Goal: Transaction & Acquisition: Book appointment/travel/reservation

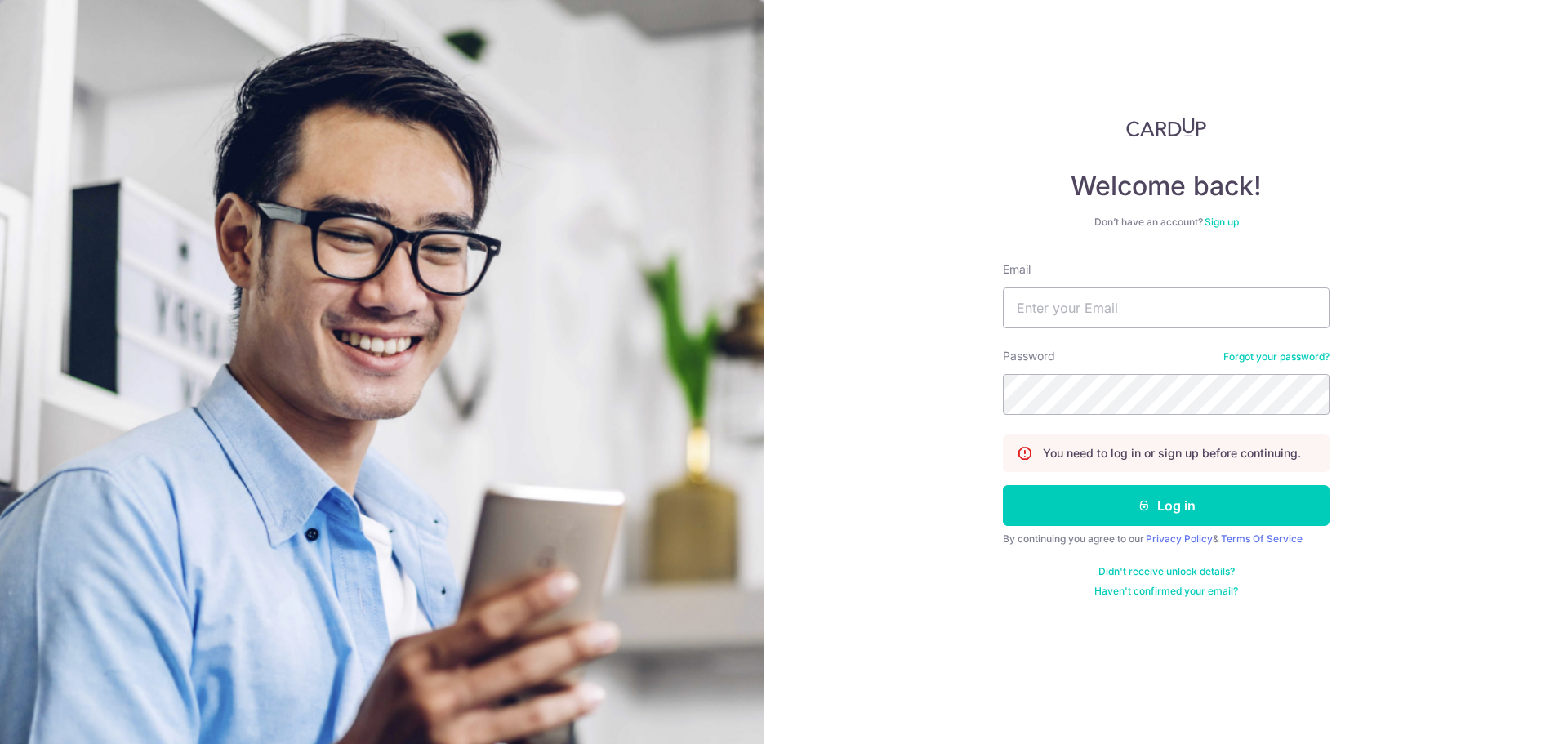
type input "jeryd44@gmail.com"
click at [1003, 485] on button "Log in" at bounding box center [1165, 505] width 326 height 41
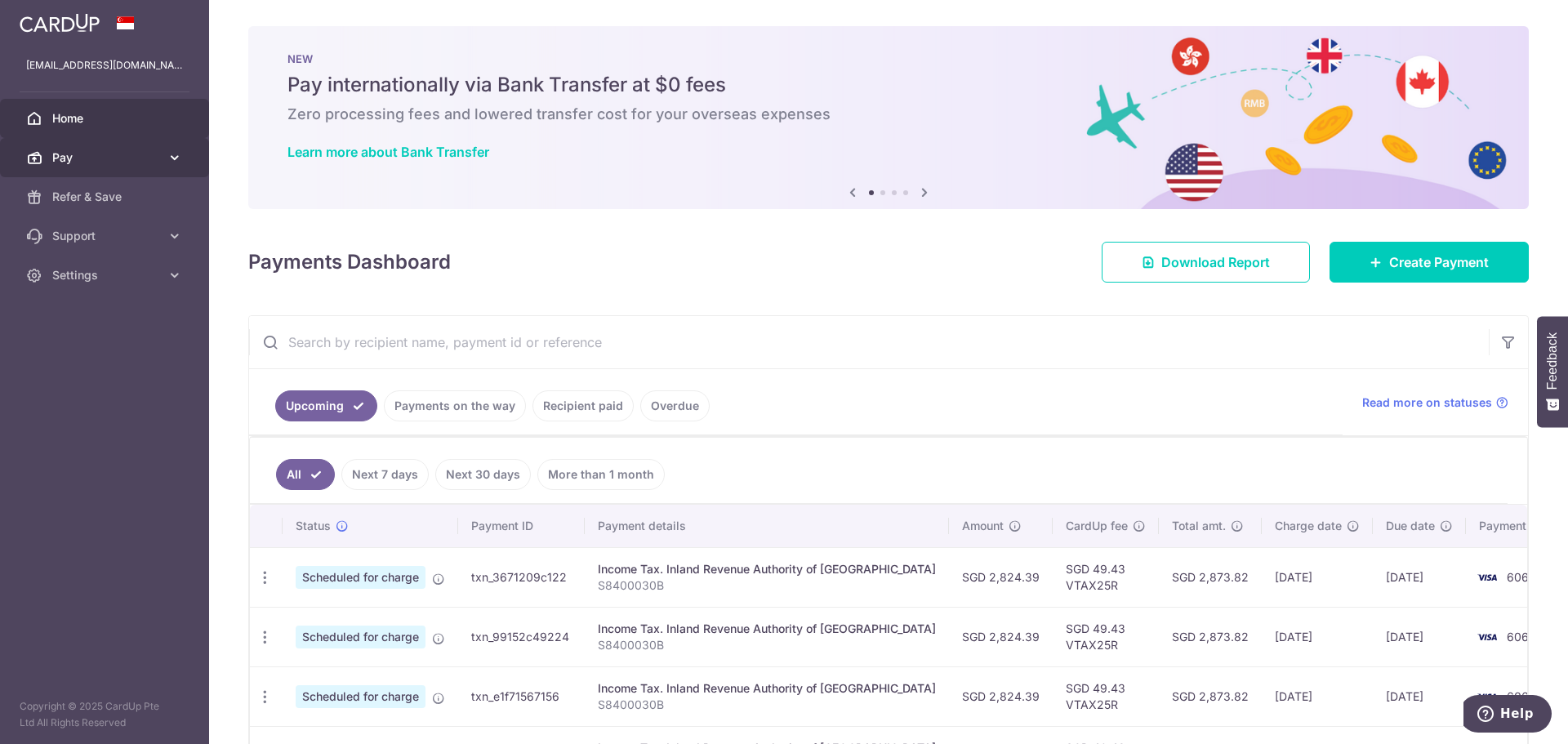
click at [175, 162] on icon at bounding box center [175, 157] width 16 height 16
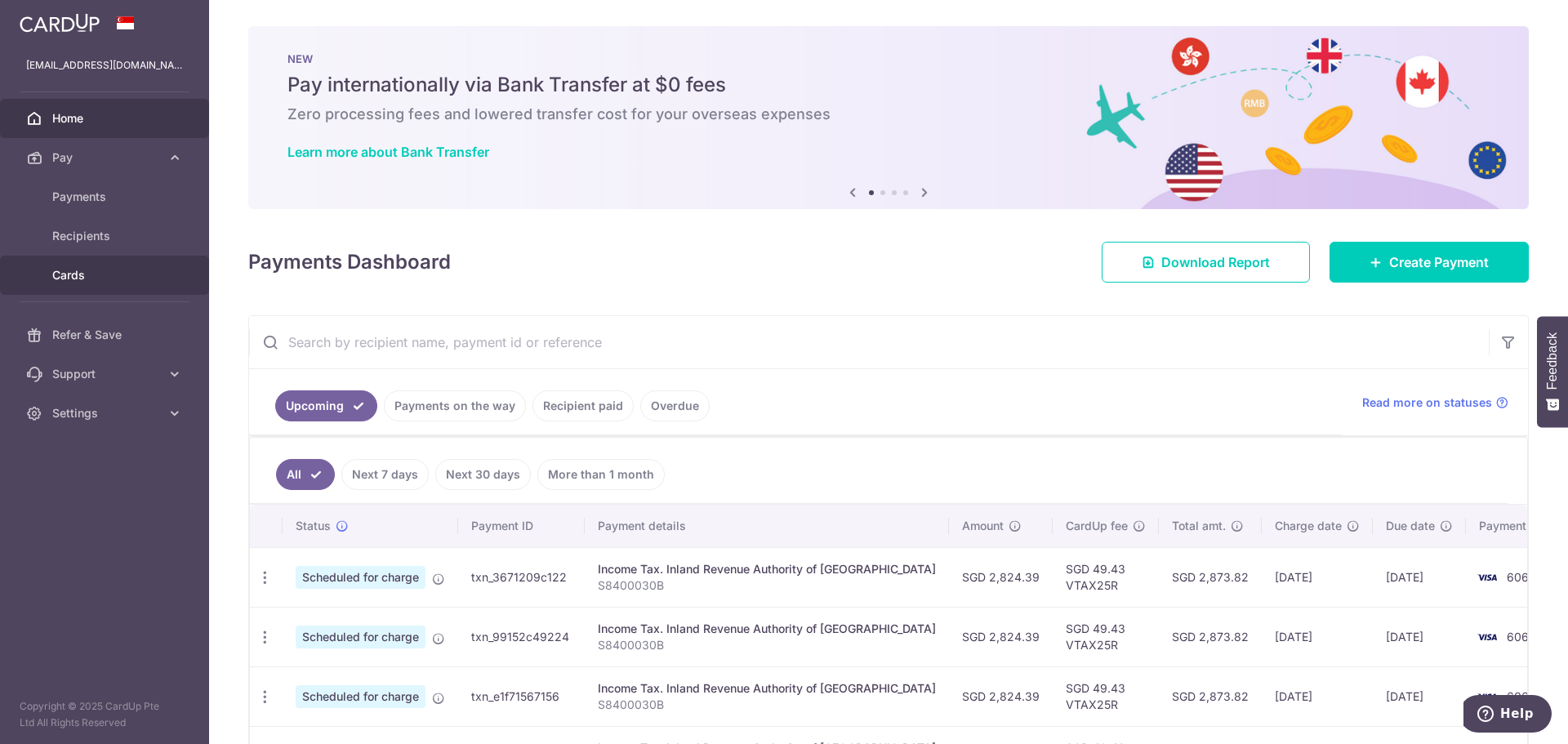
click at [81, 278] on span "Cards" at bounding box center [106, 275] width 108 height 16
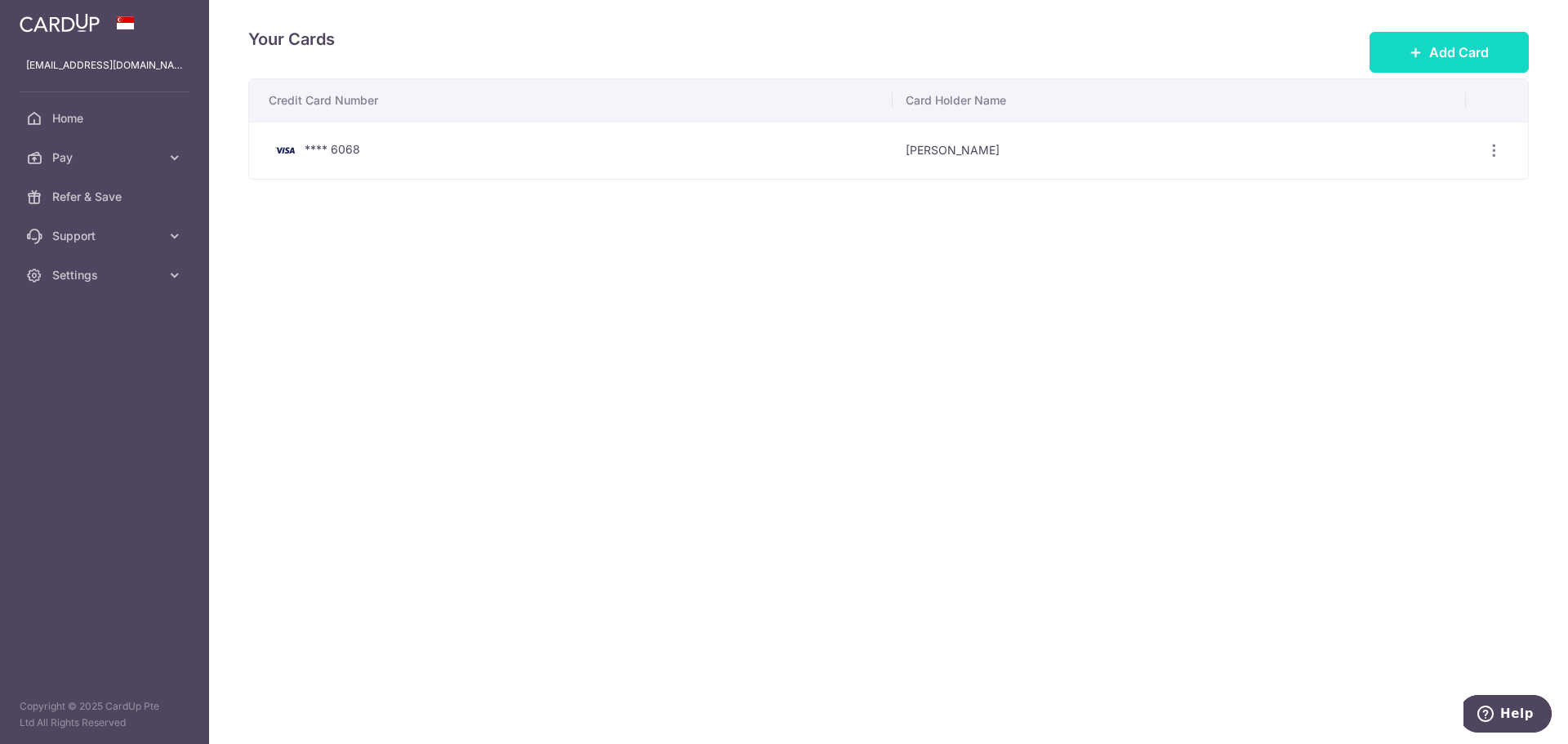
click at [1432, 50] on span "Add Card" at bounding box center [1459, 52] width 59 height 19
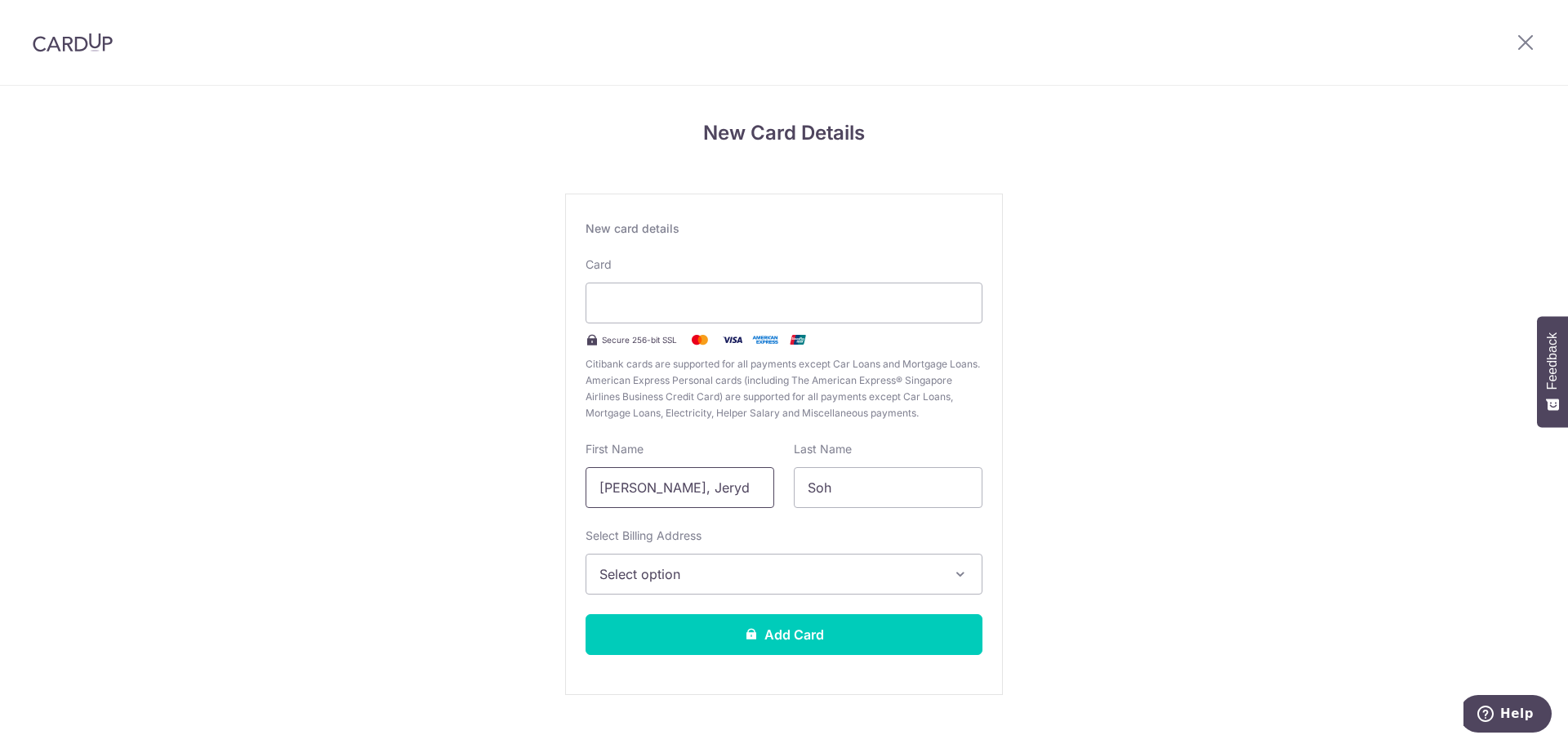
drag, startPoint x: 632, startPoint y: 492, endPoint x: 528, endPoint y: 488, distance: 104.1
click at [551, 489] on div "New Card Details New card details Card Secure 256-bit SSL Citibank cards are su…" at bounding box center [784, 428] width 1568 height 686
type input "[PERSON_NAME]"
click at [642, 573] on span "Select option" at bounding box center [769, 574] width 340 height 19
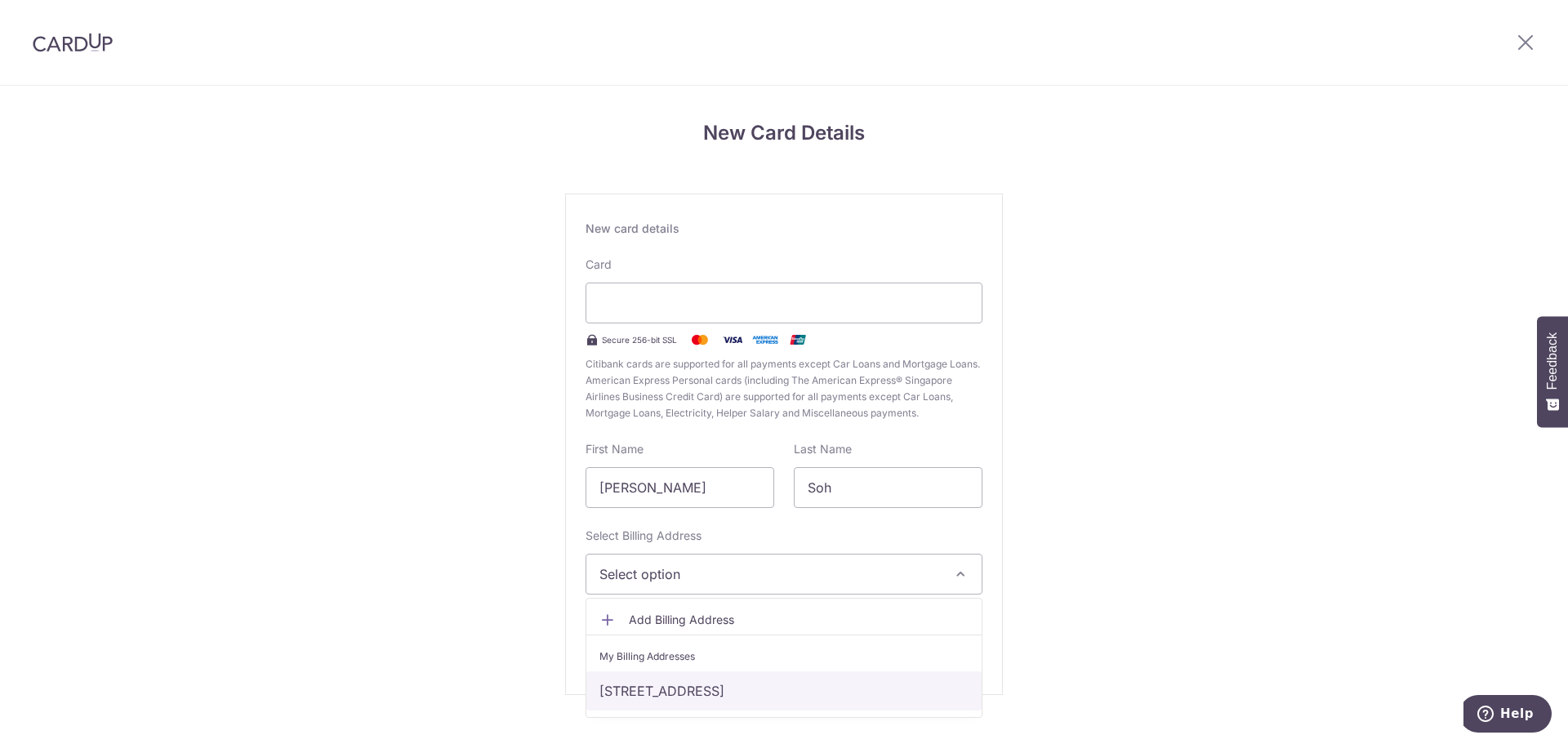
click at [663, 684] on link "[STREET_ADDRESS]" at bounding box center [784, 691] width 395 height 39
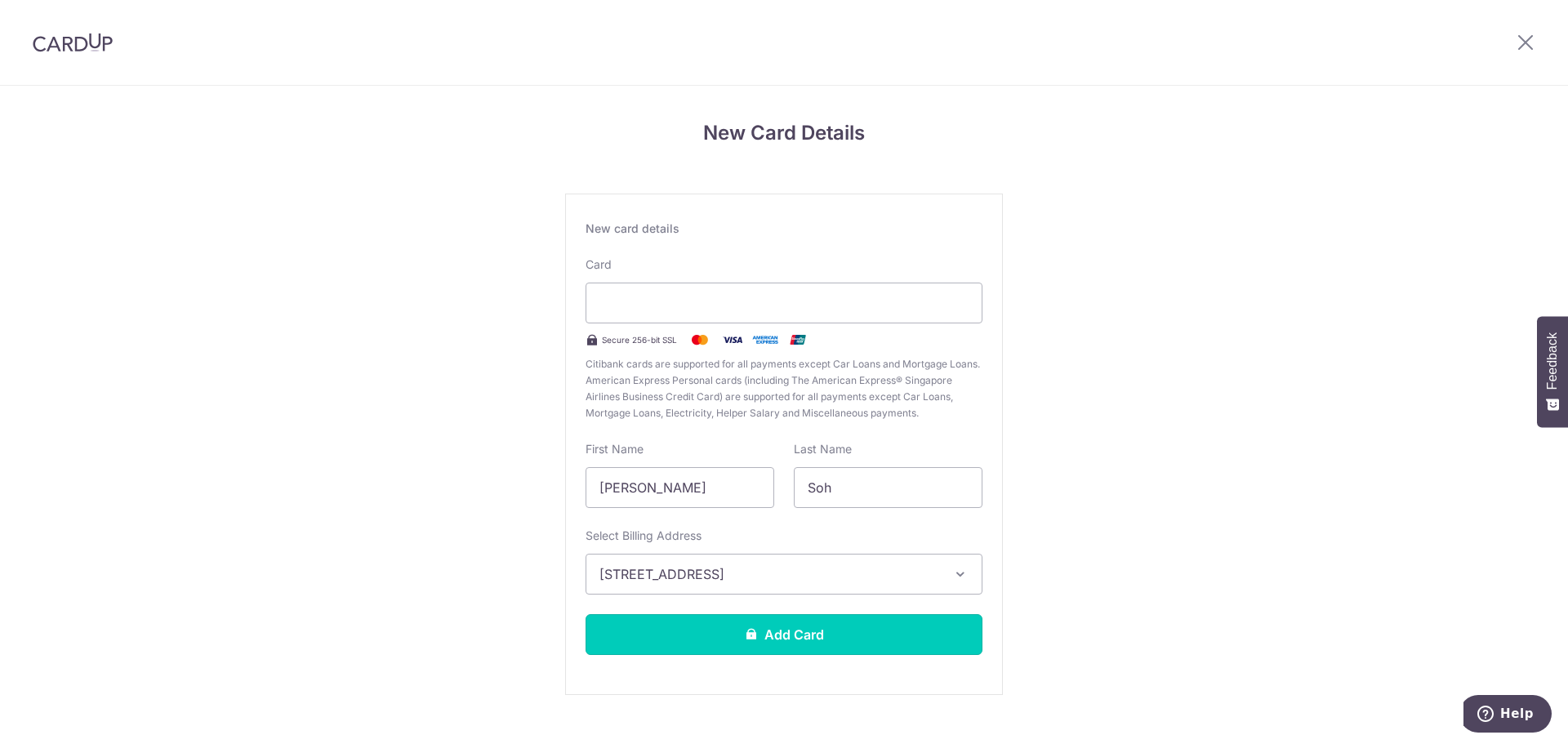
click at [679, 628] on button "Add Card" at bounding box center [784, 634] width 397 height 41
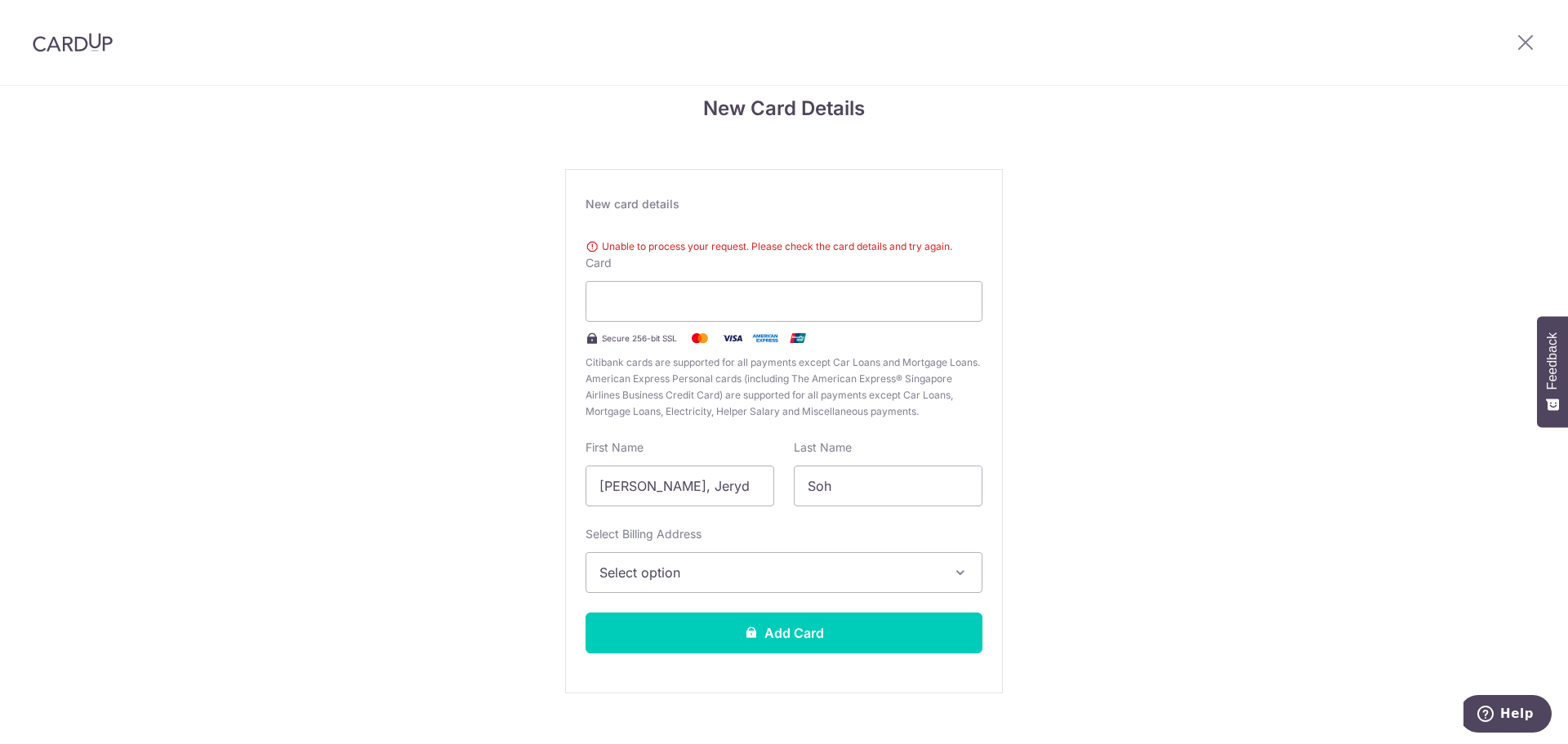
scroll to position [24, 0]
drag, startPoint x: 634, startPoint y: 490, endPoint x: 425, endPoint y: 481, distance: 209.2
click at [444, 486] on div "New Card Details New card details Unable to process your request. Please check …" at bounding box center [784, 416] width 1568 height 708
type input "Jeryd"
click at [627, 565] on span "Select option" at bounding box center [769, 573] width 340 height 19
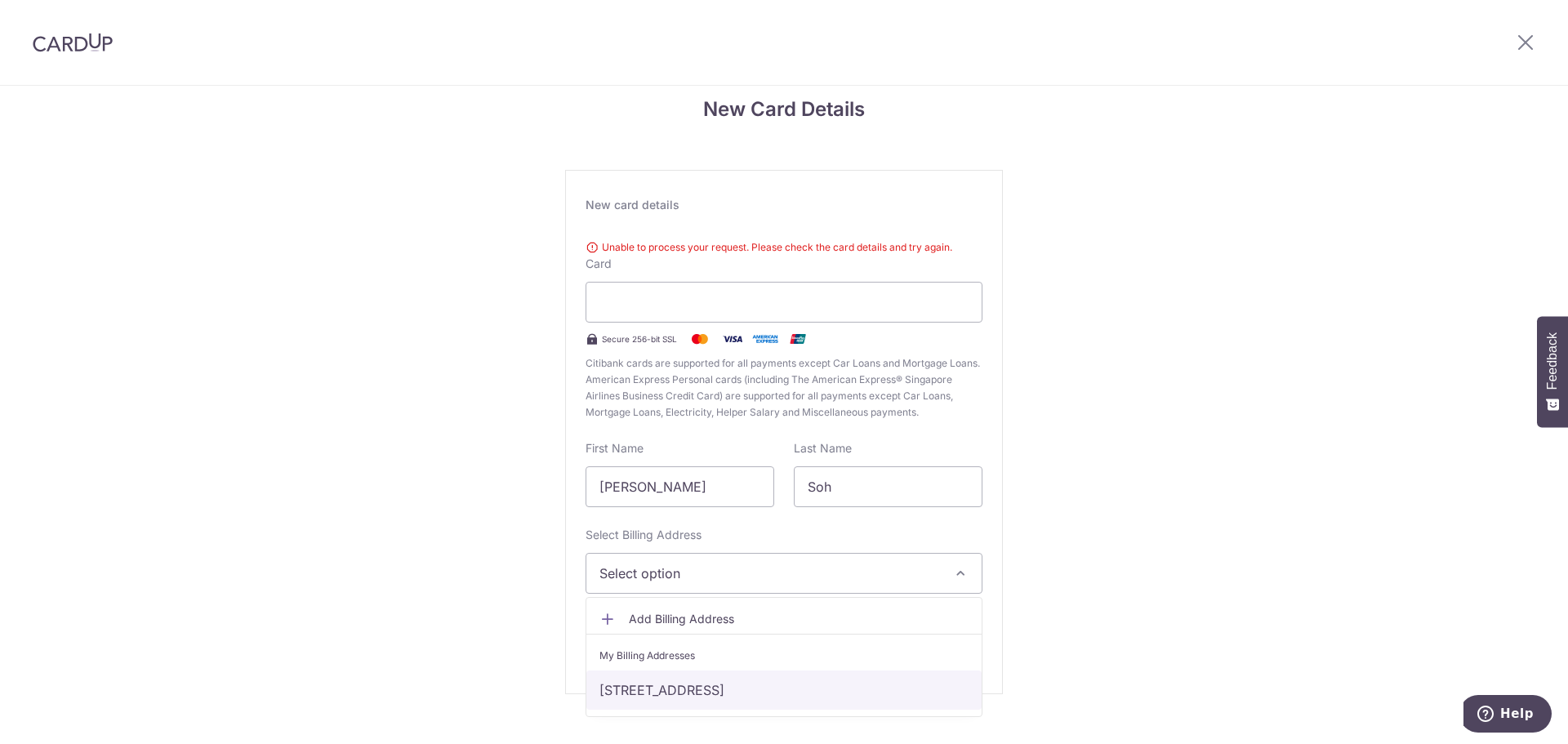
click at [670, 694] on link "[STREET_ADDRESS]" at bounding box center [784, 690] width 395 height 39
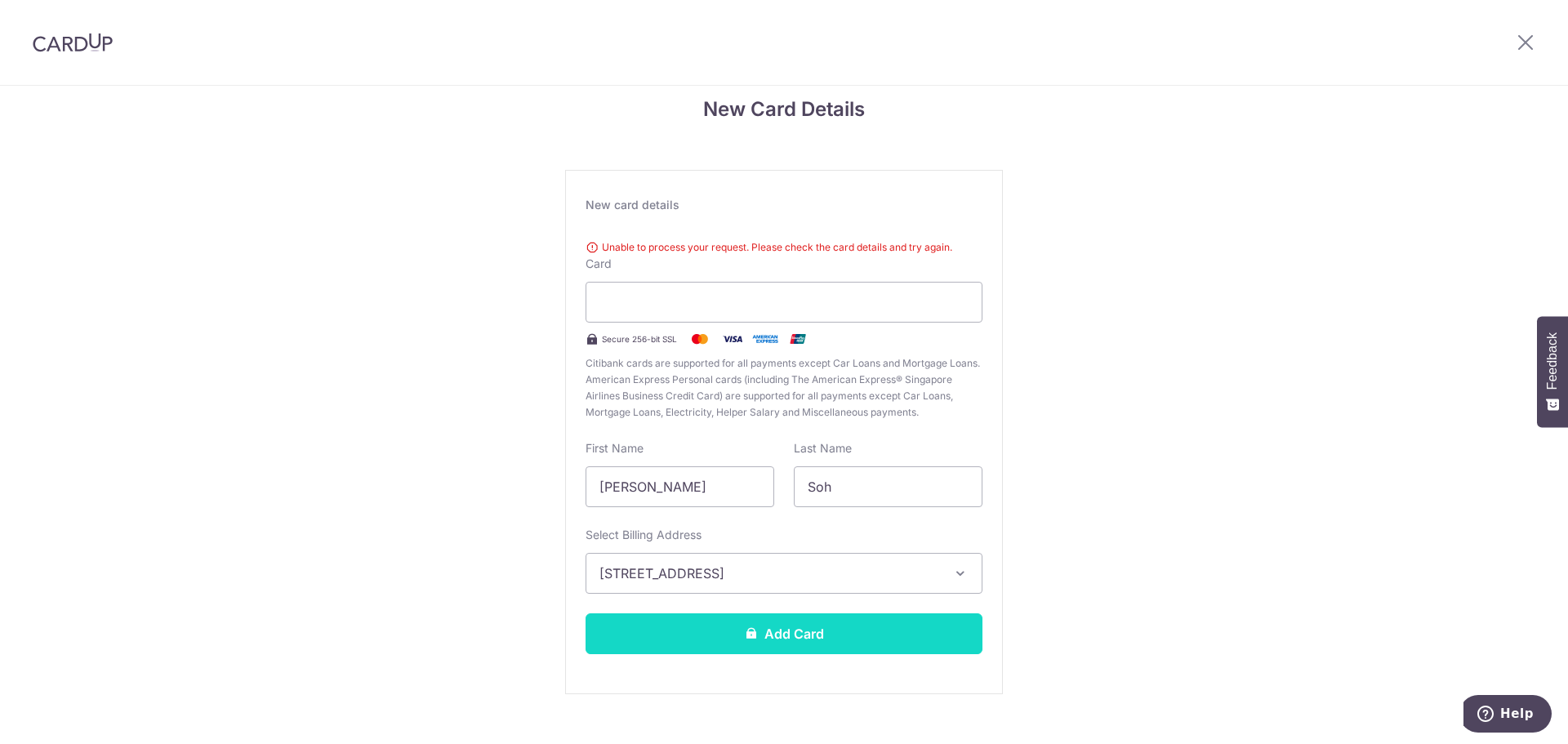
click at [756, 641] on button "Add Card" at bounding box center [784, 633] width 397 height 41
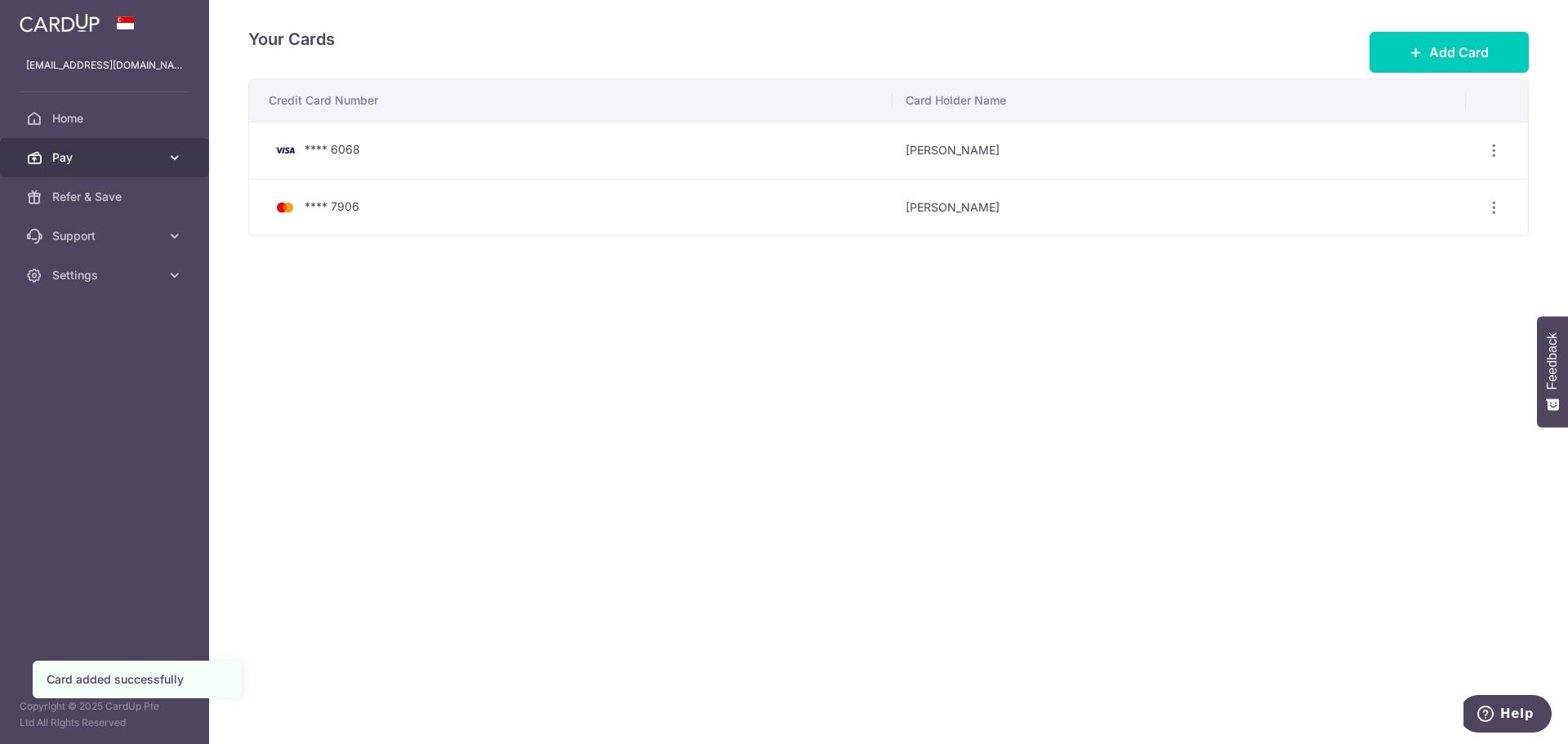
click at [176, 152] on icon at bounding box center [175, 157] width 16 height 16
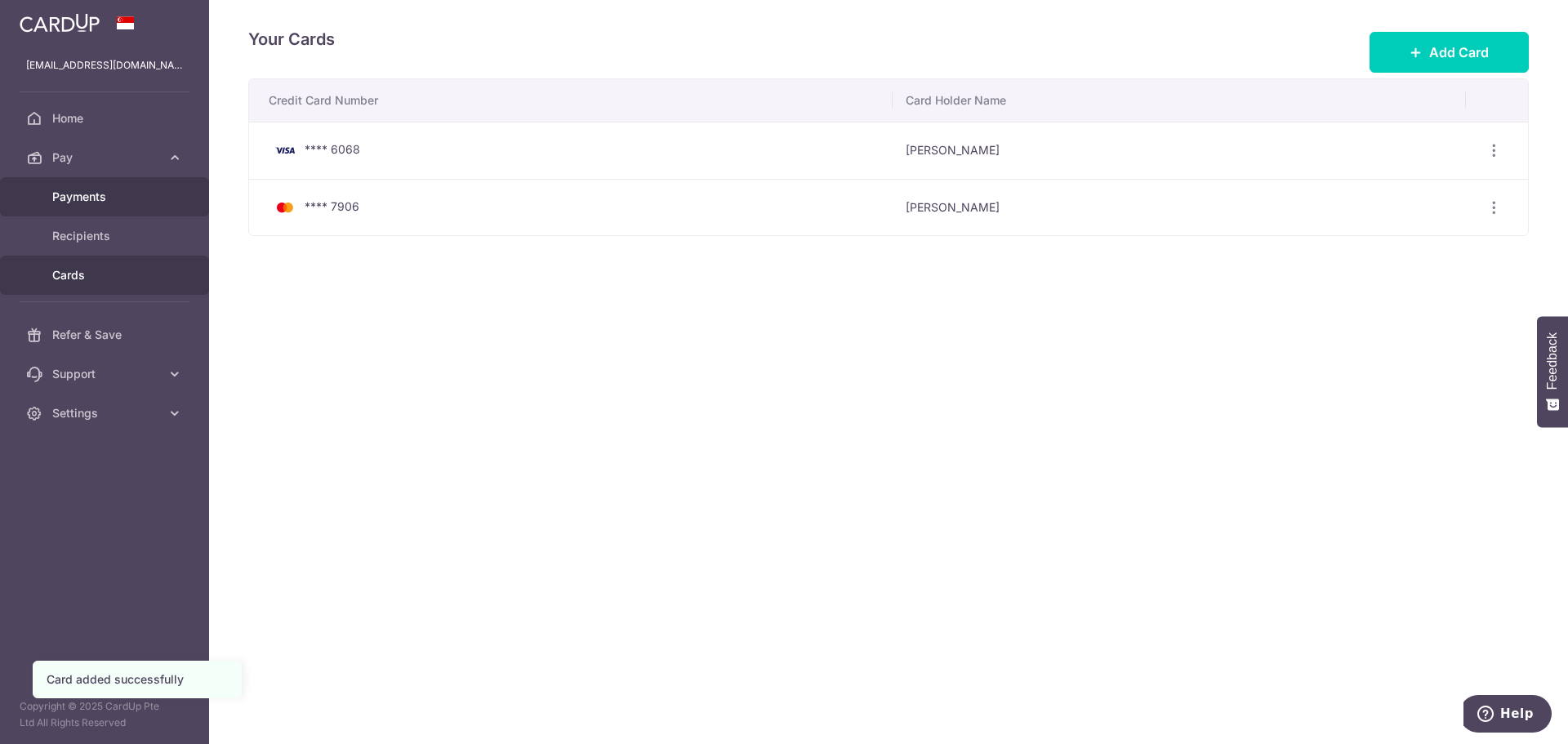
click at [120, 197] on span "Payments" at bounding box center [106, 197] width 108 height 16
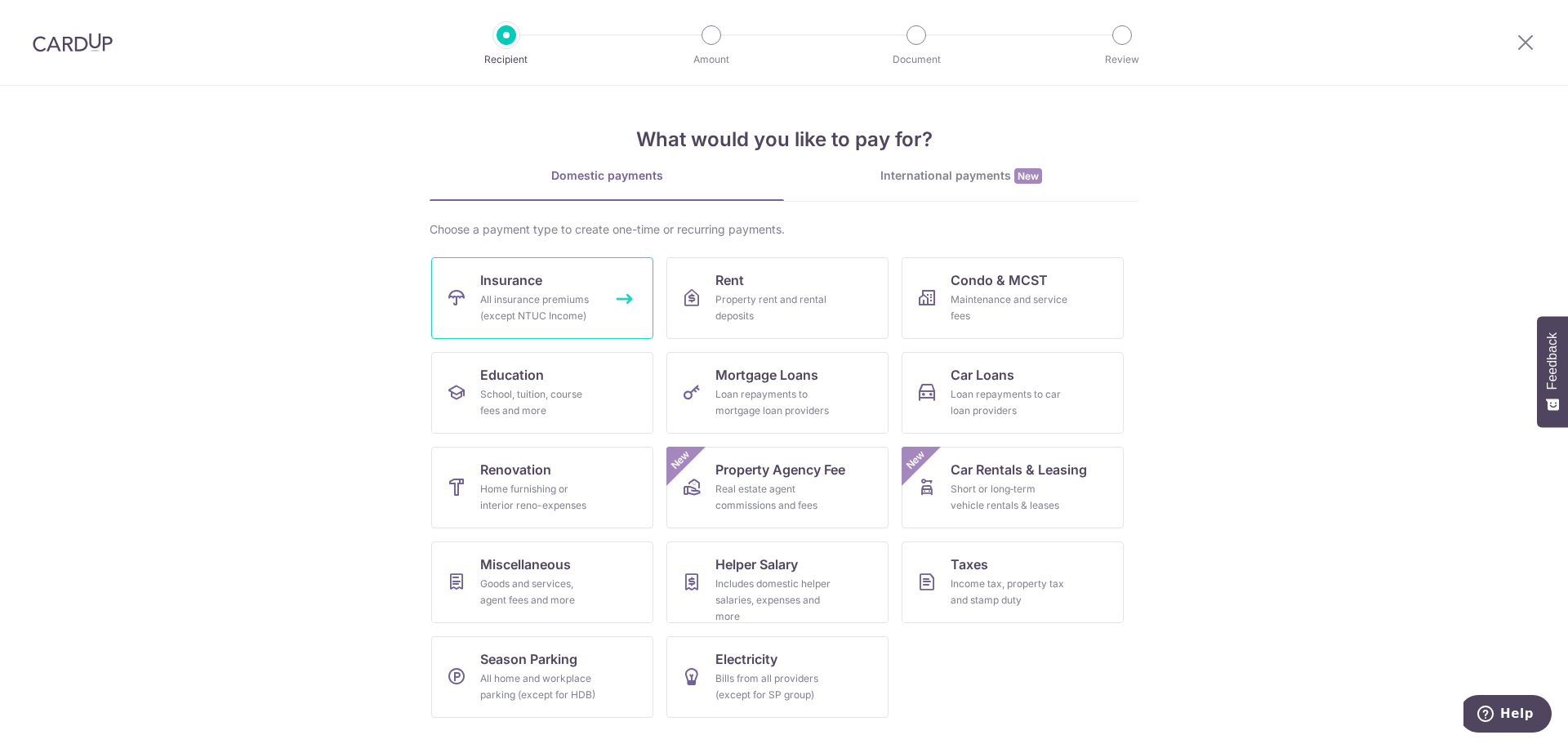
click at [562, 287] on link "Insurance All insurance premiums (except NTUC Income)" at bounding box center [542, 297] width 222 height 81
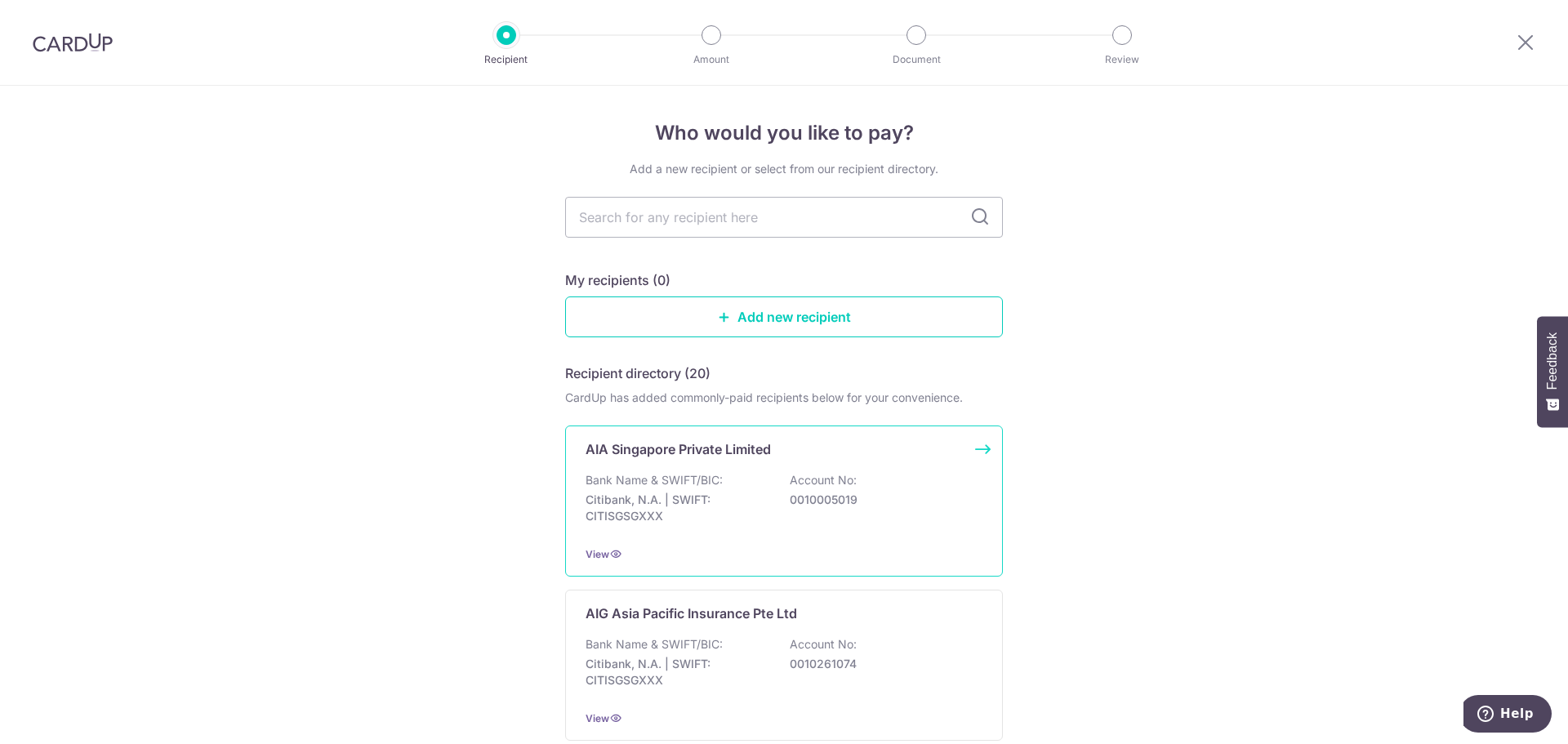
click at [829, 473] on p "Account No:" at bounding box center [823, 480] width 67 height 16
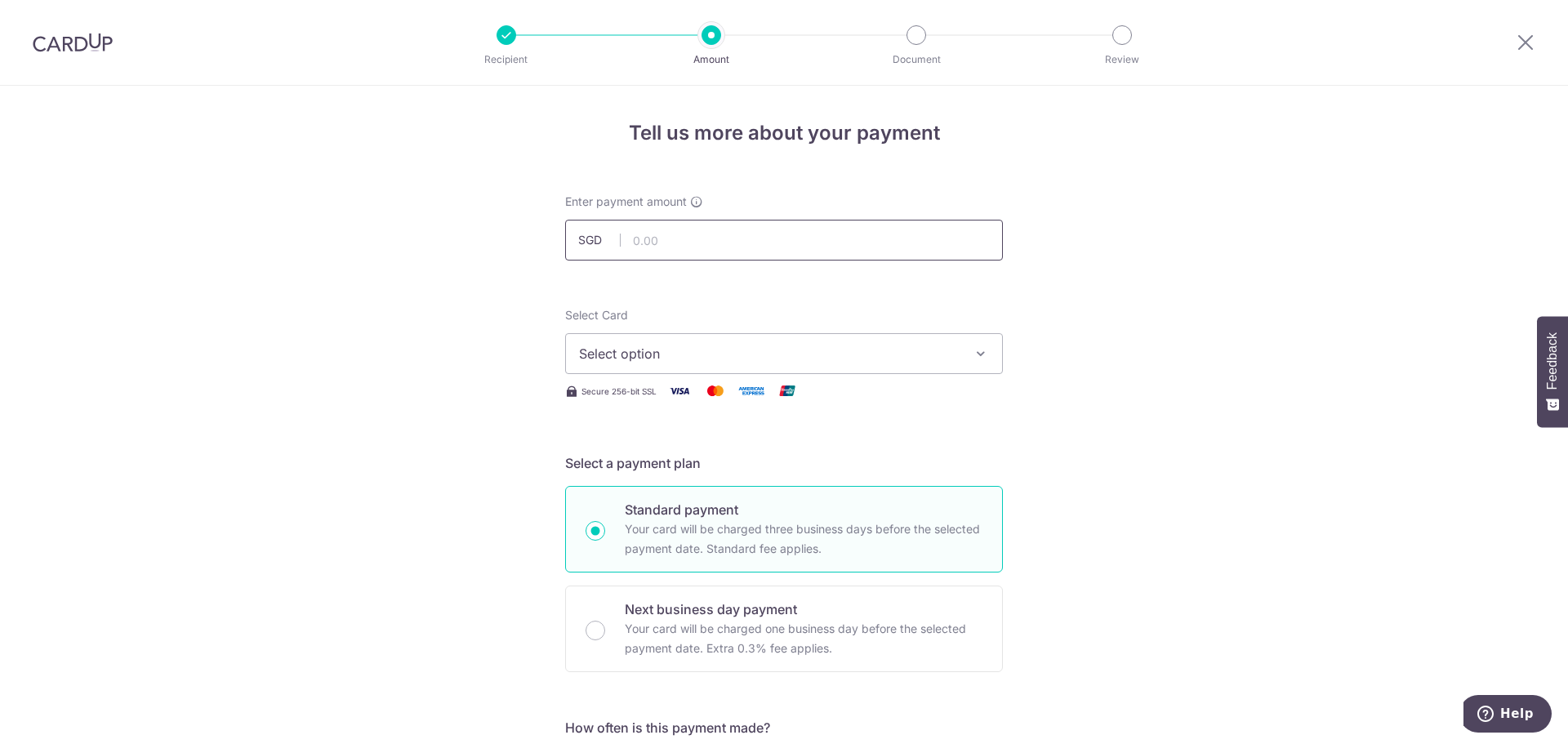
click at [791, 231] on input "text" at bounding box center [784, 240] width 437 height 41
click at [991, 347] on button "Select option" at bounding box center [784, 353] width 437 height 41
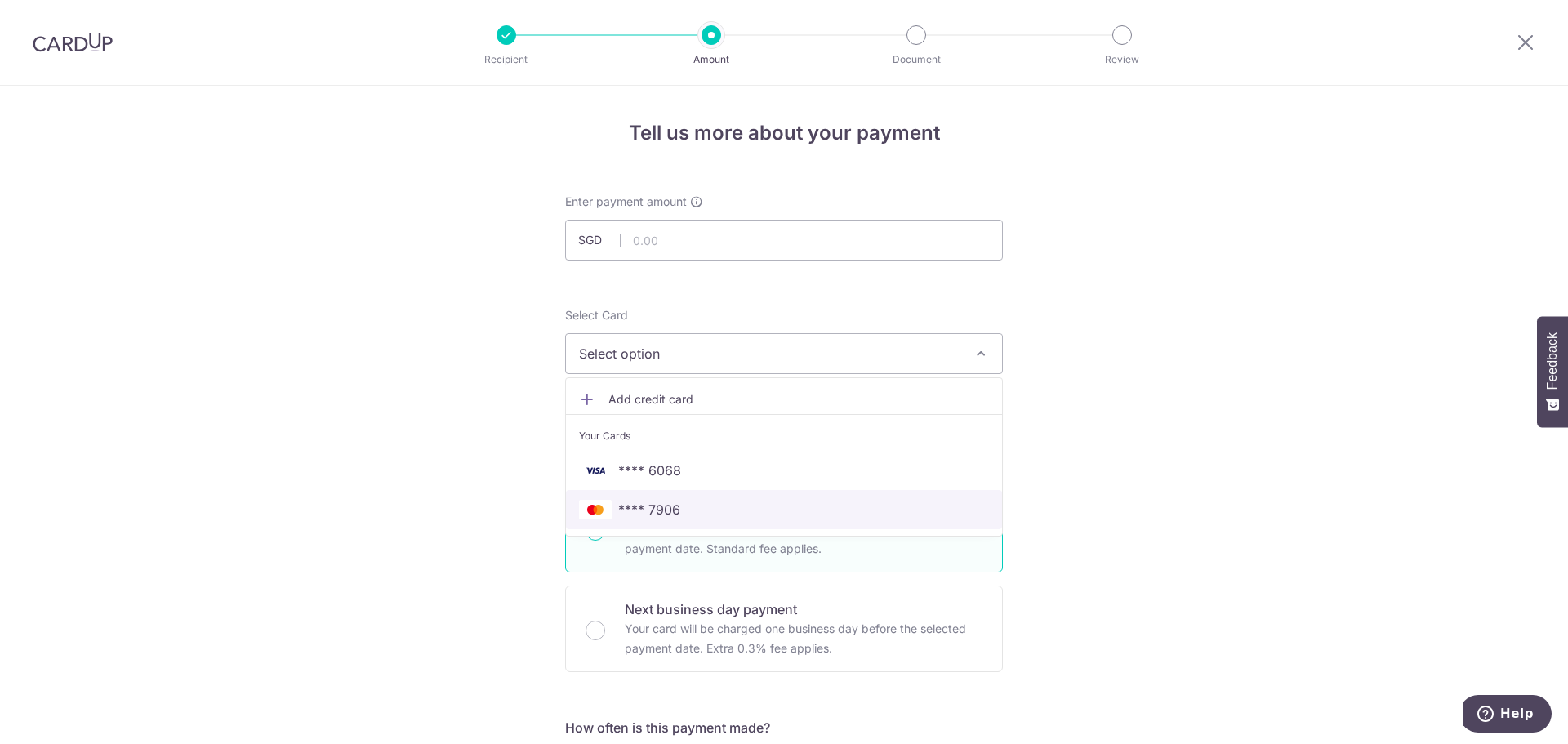
click at [669, 506] on span "**** 7906" at bounding box center [648, 509] width 62 height 19
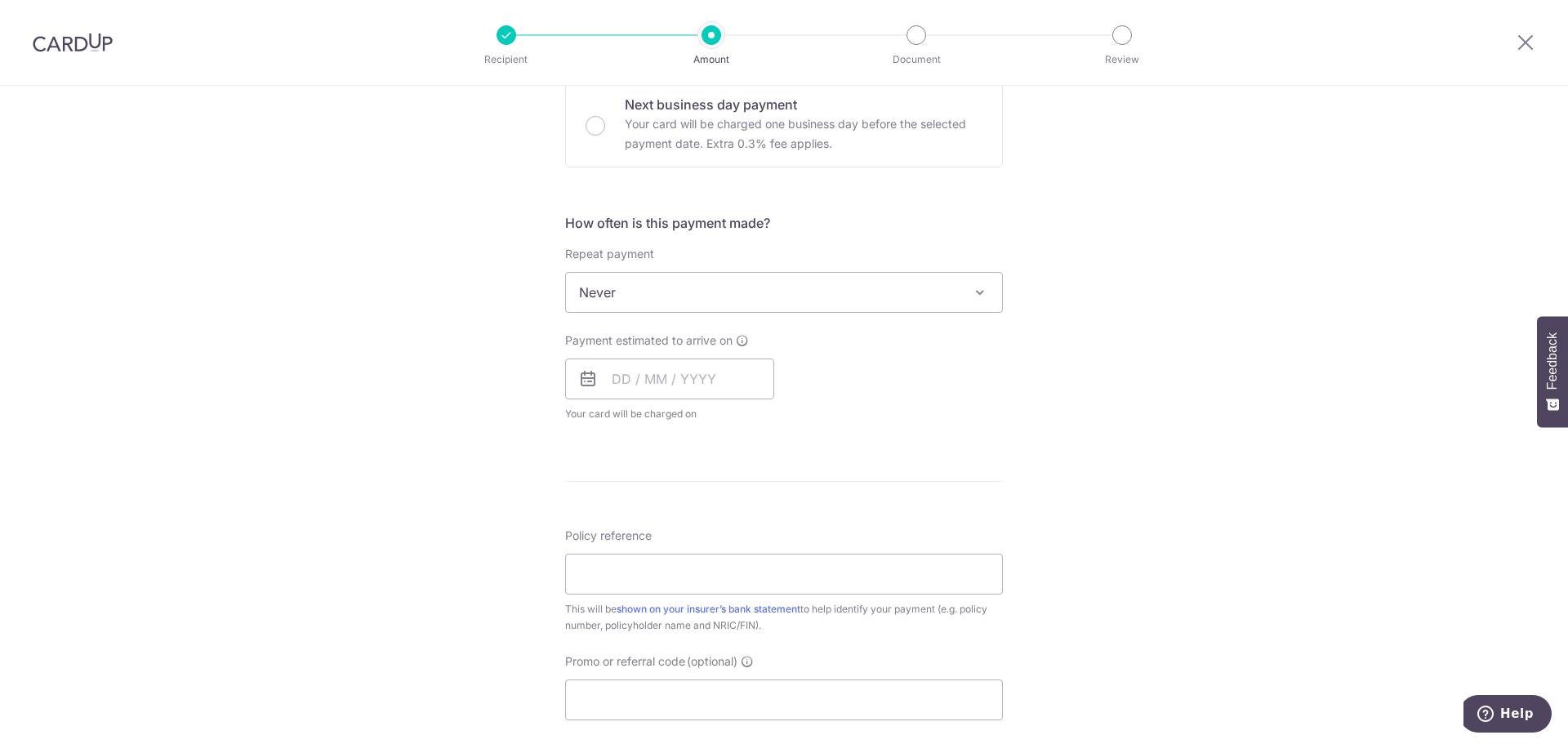
scroll to position [517, 0]
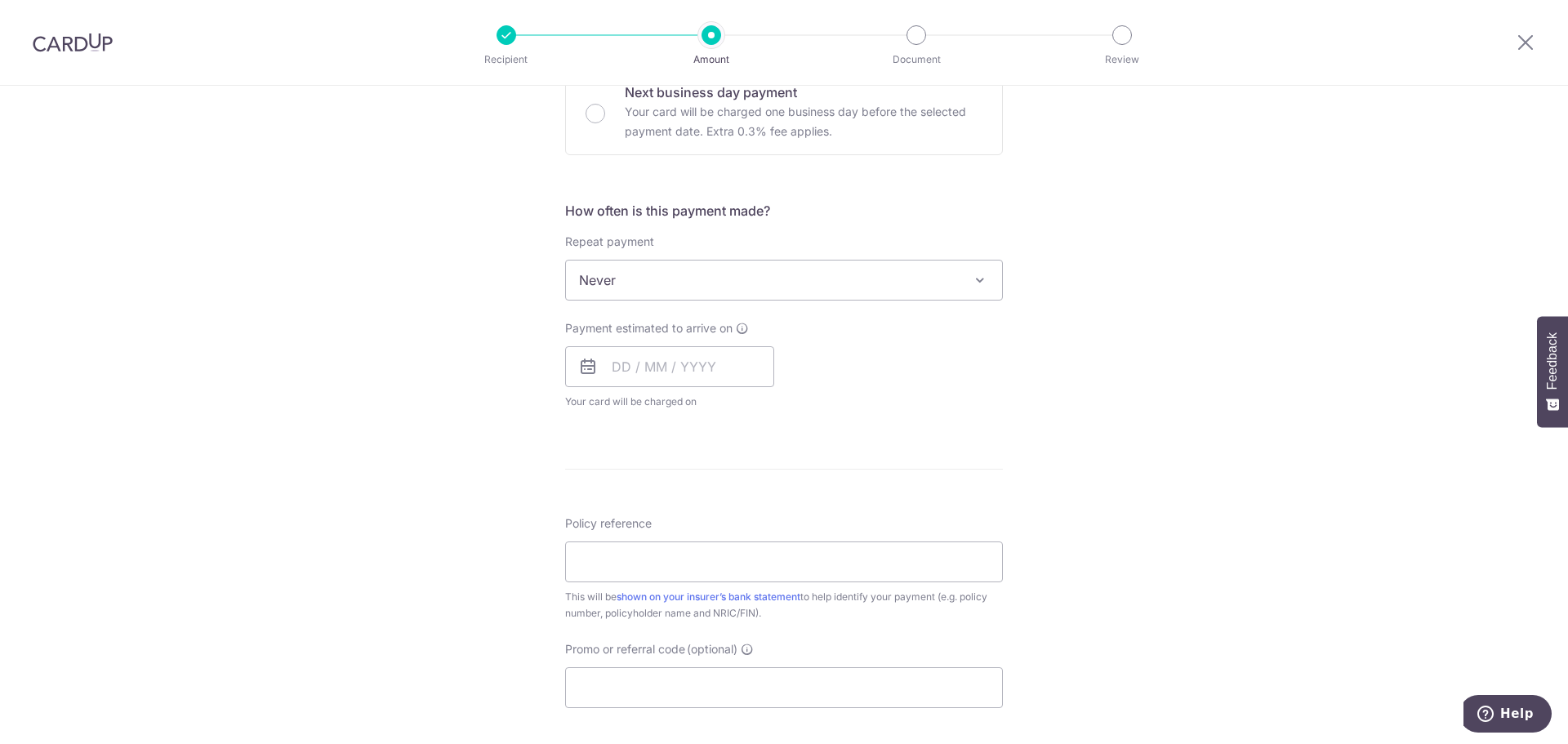
click at [981, 275] on span at bounding box center [979, 280] width 19 height 19
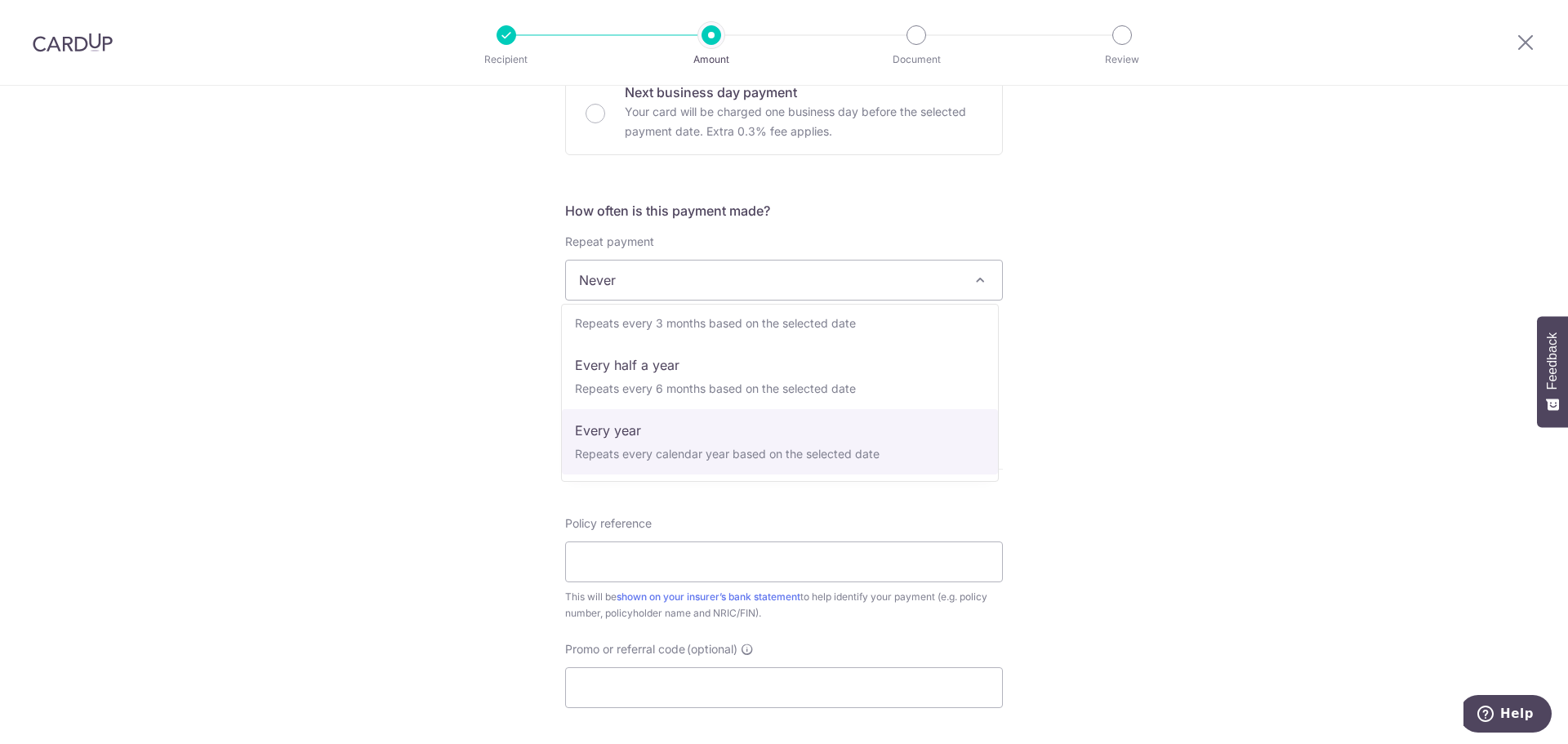
select select "6"
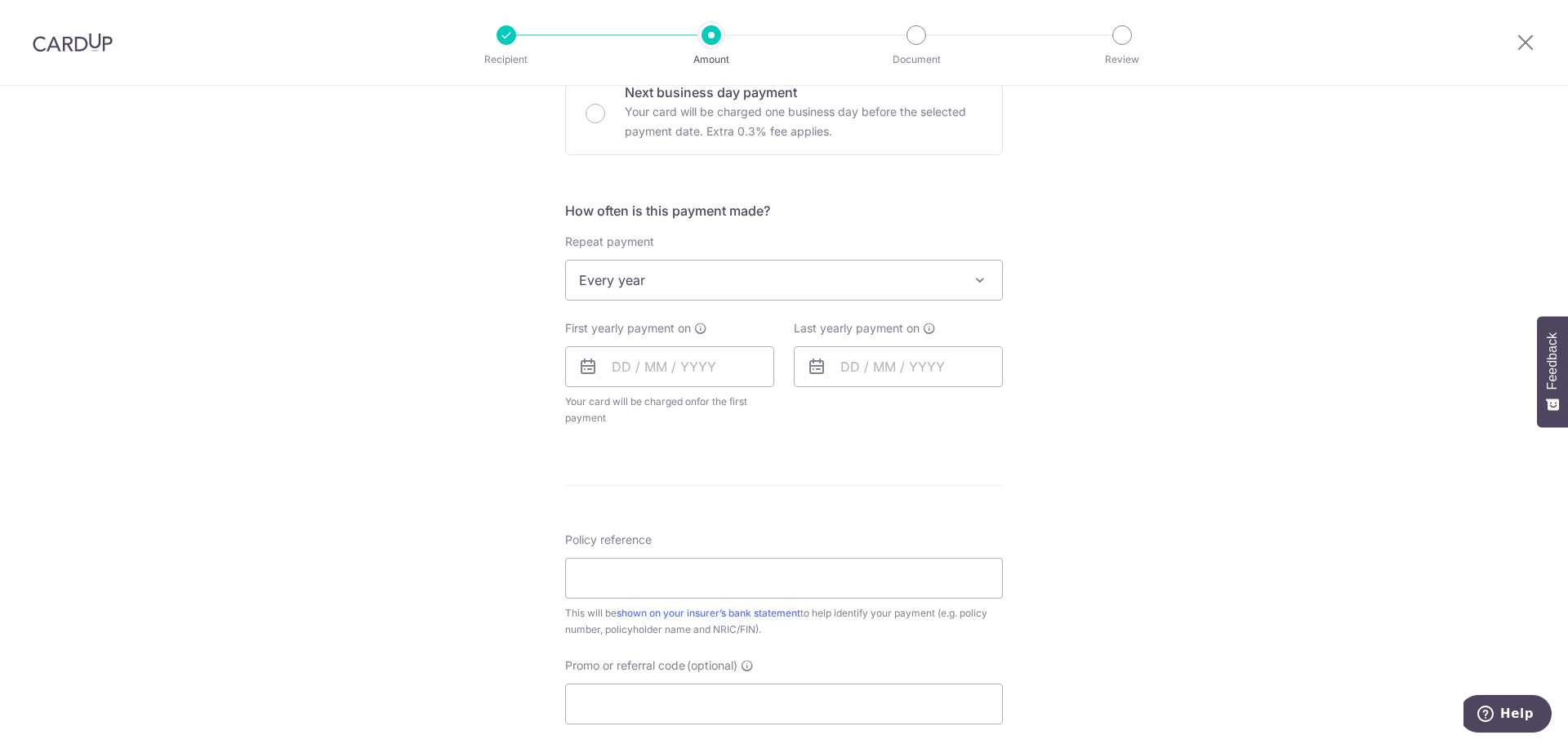
click at [1068, 403] on div "Tell us more about your payment Enter payment amount SGD Select Card **** 7906 …" at bounding box center [784, 315] width 1568 height 1493
click at [605, 364] on input "text" at bounding box center [670, 366] width 209 height 41
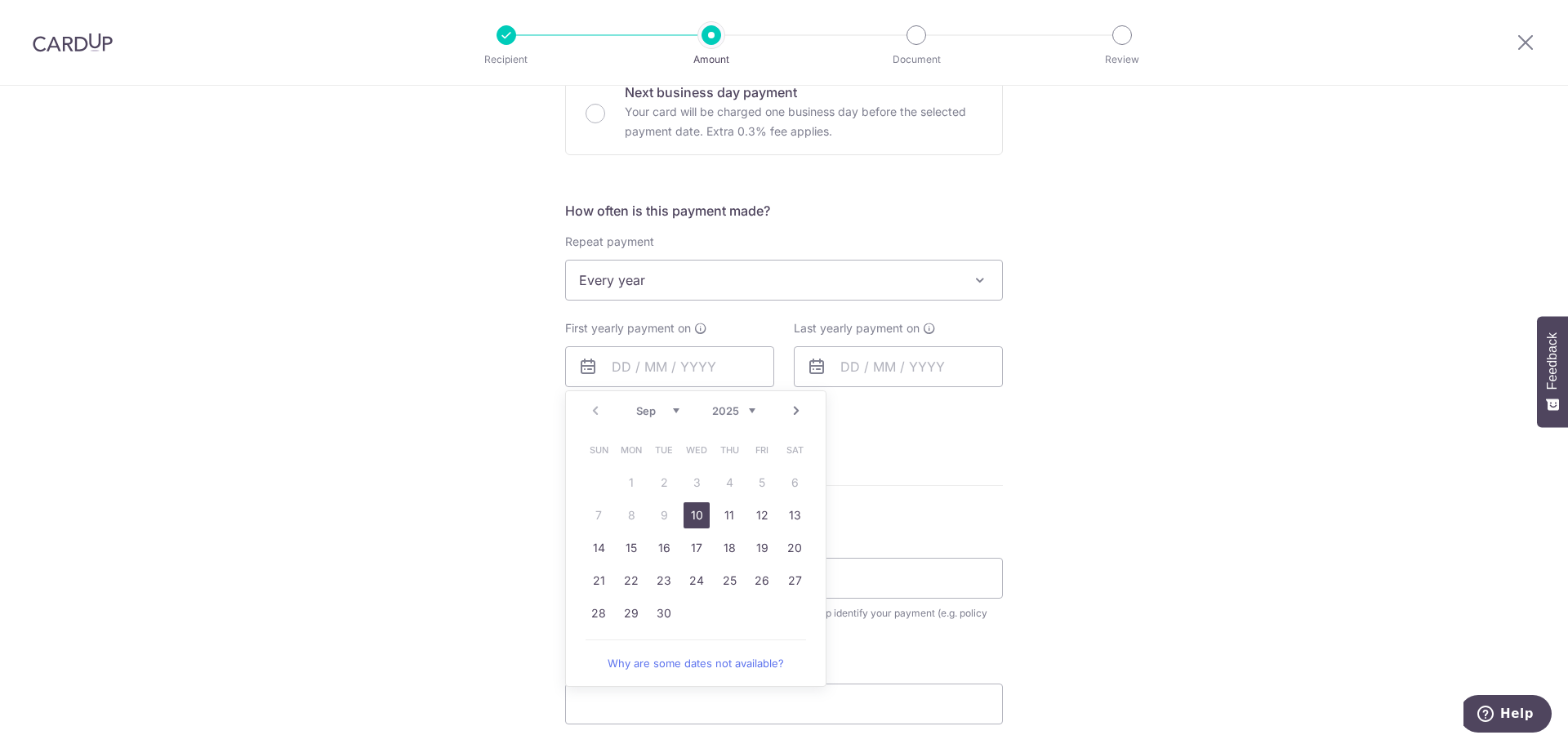
click at [698, 516] on link "10" at bounding box center [696, 514] width 26 height 26
type input "[DATE]"
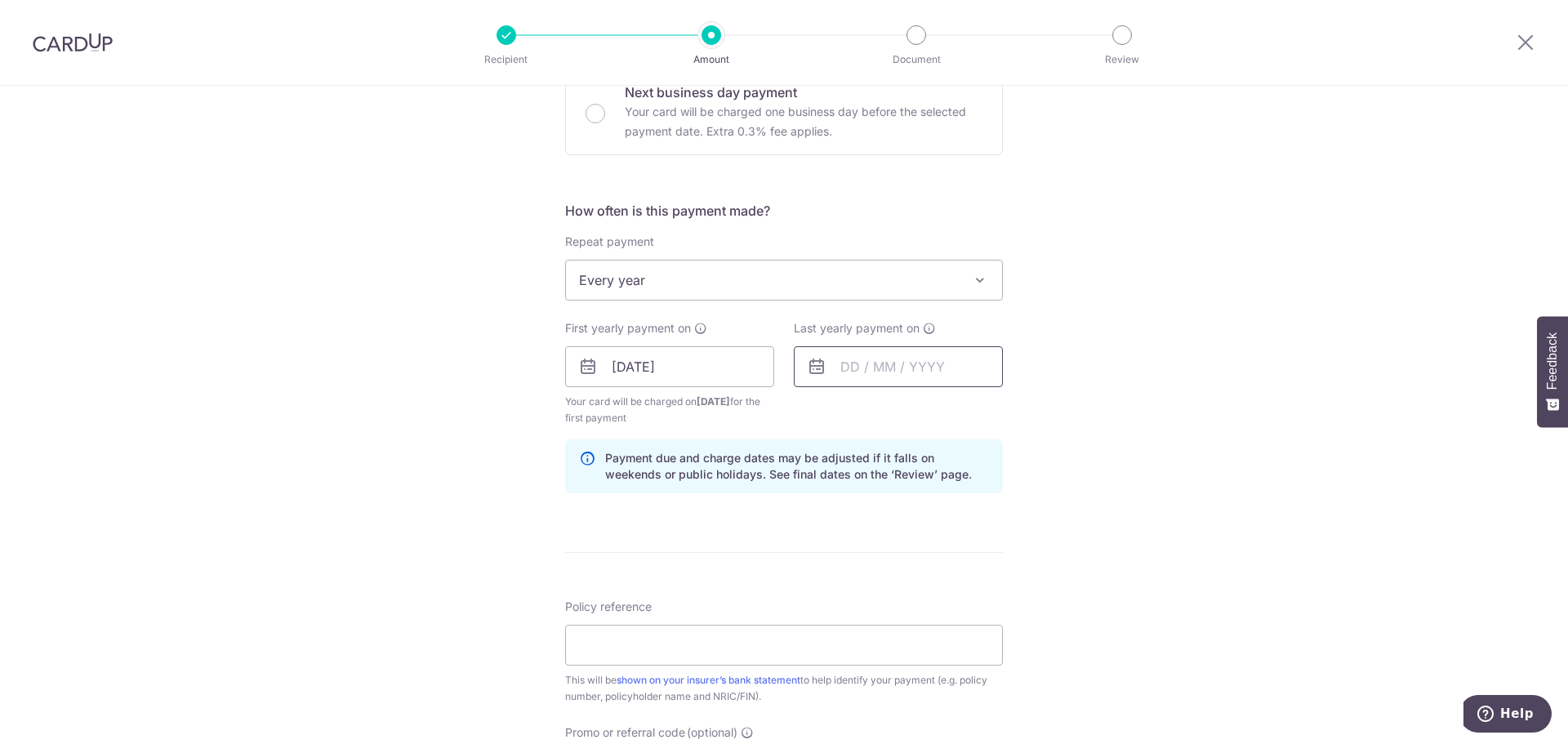
click at [852, 367] on input "text" at bounding box center [898, 366] width 209 height 41
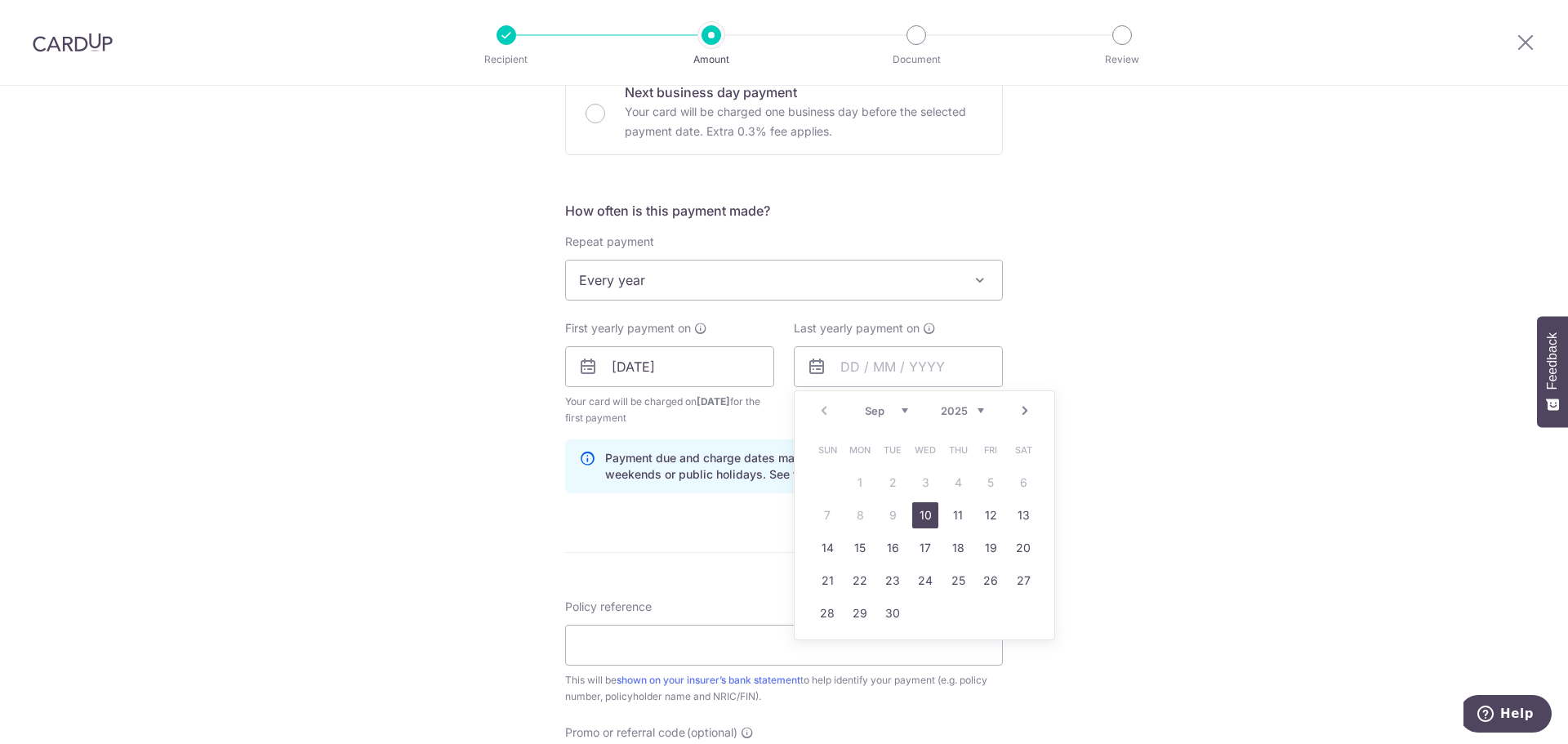
click at [969, 409] on select "2025 2026 2027 2028 2029 2030 2031 2032 2033 2034 2035" at bounding box center [962, 410] width 43 height 13
click at [886, 524] on link "10" at bounding box center [892, 514] width 26 height 26
type input "[DATE]"
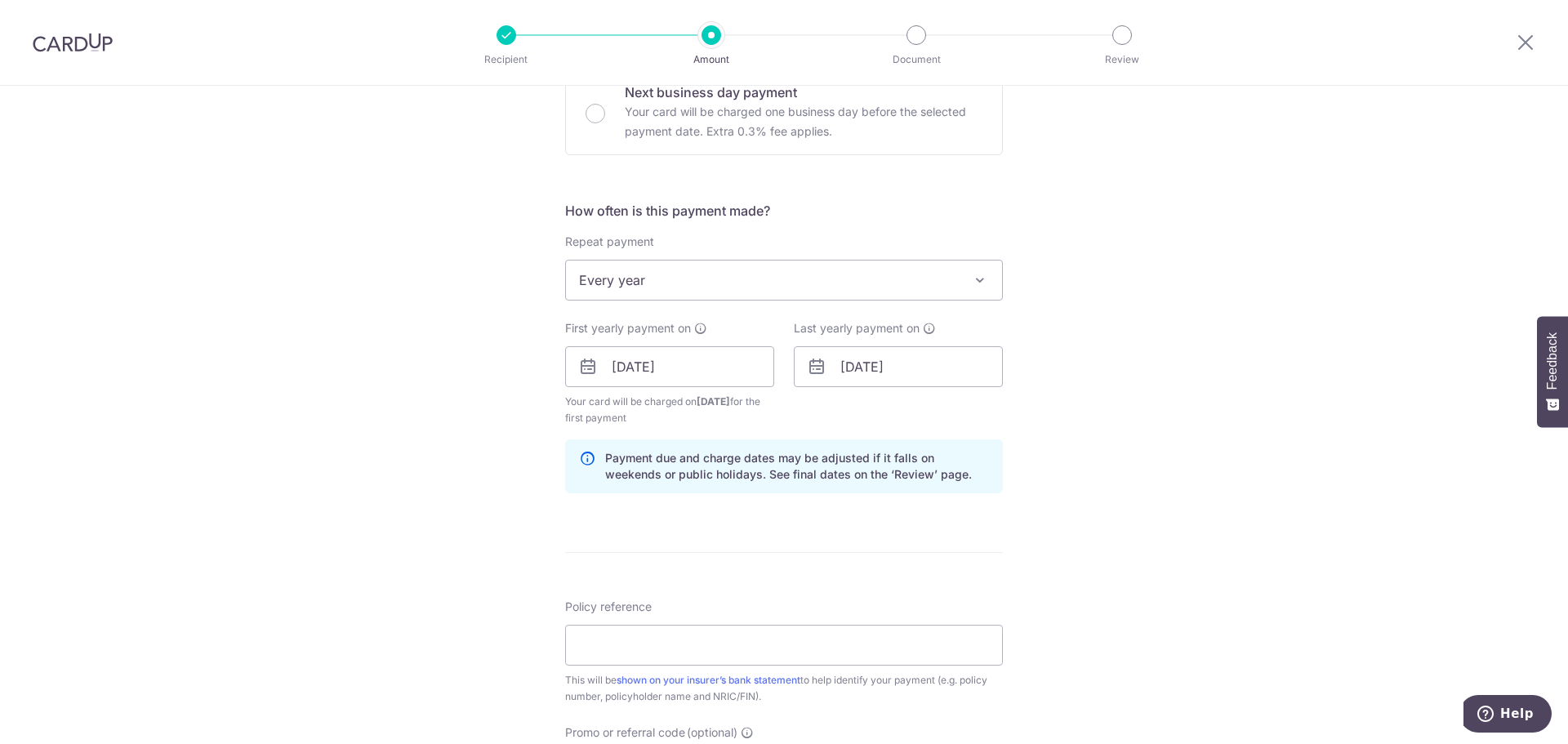
click at [1154, 483] on div "Tell us more about your payment Enter payment amount SGD Select Card **** 7906 …" at bounding box center [784, 348] width 1568 height 1560
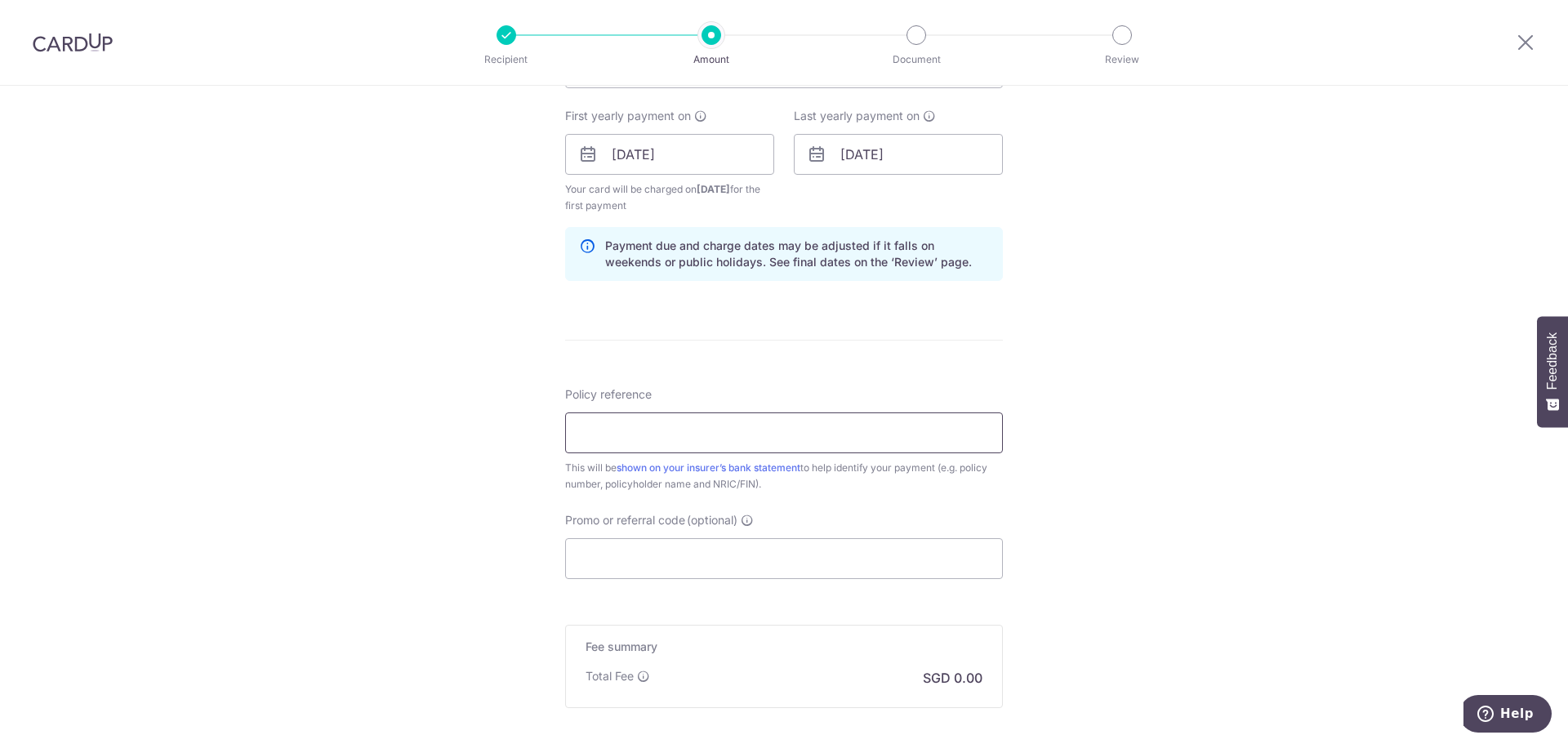
scroll to position [735, 0]
click at [742, 426] on input "Policy reference" at bounding box center [784, 427] width 437 height 41
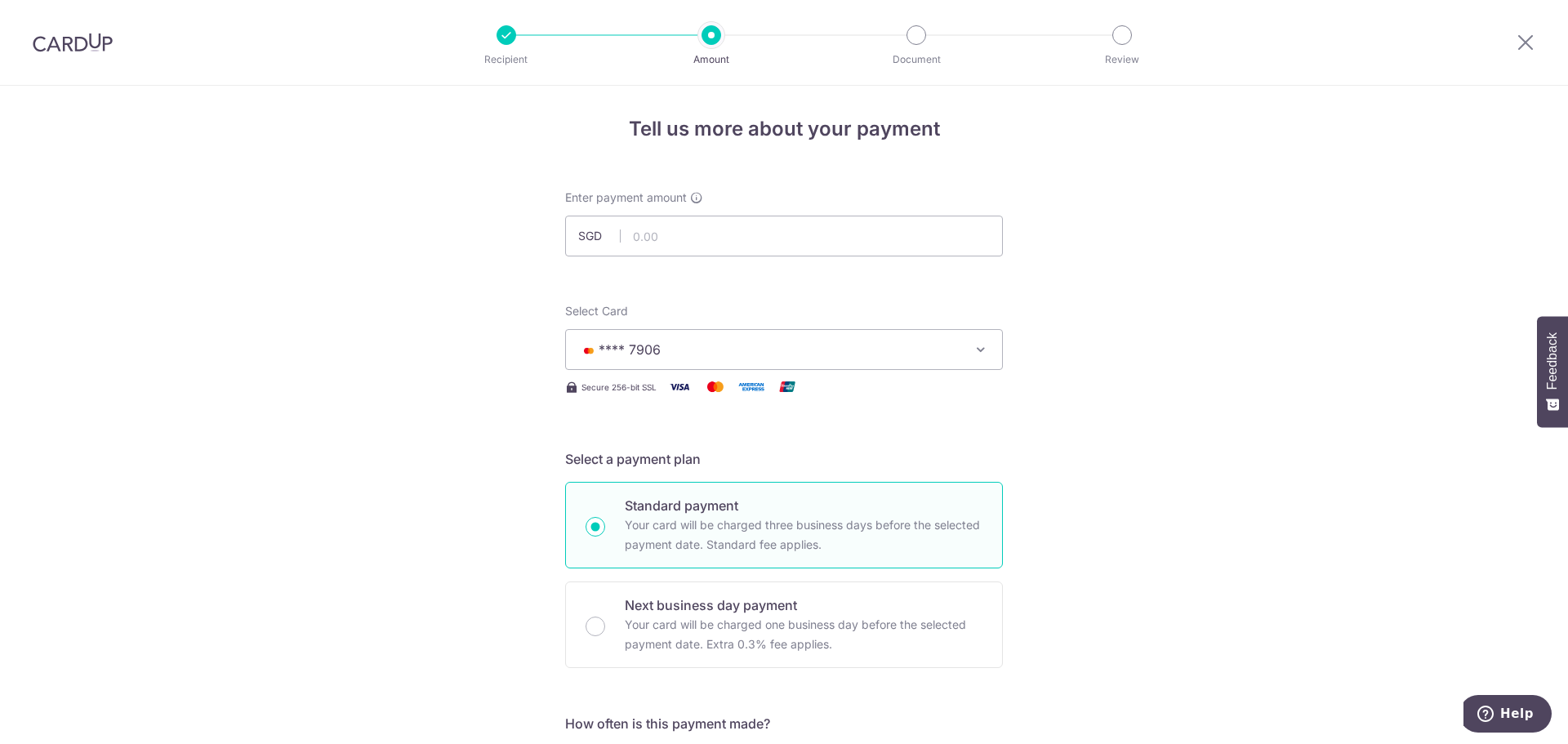
scroll to position [0, 0]
click at [744, 229] on input "text" at bounding box center [784, 240] width 437 height 41
type input "3,941.00"
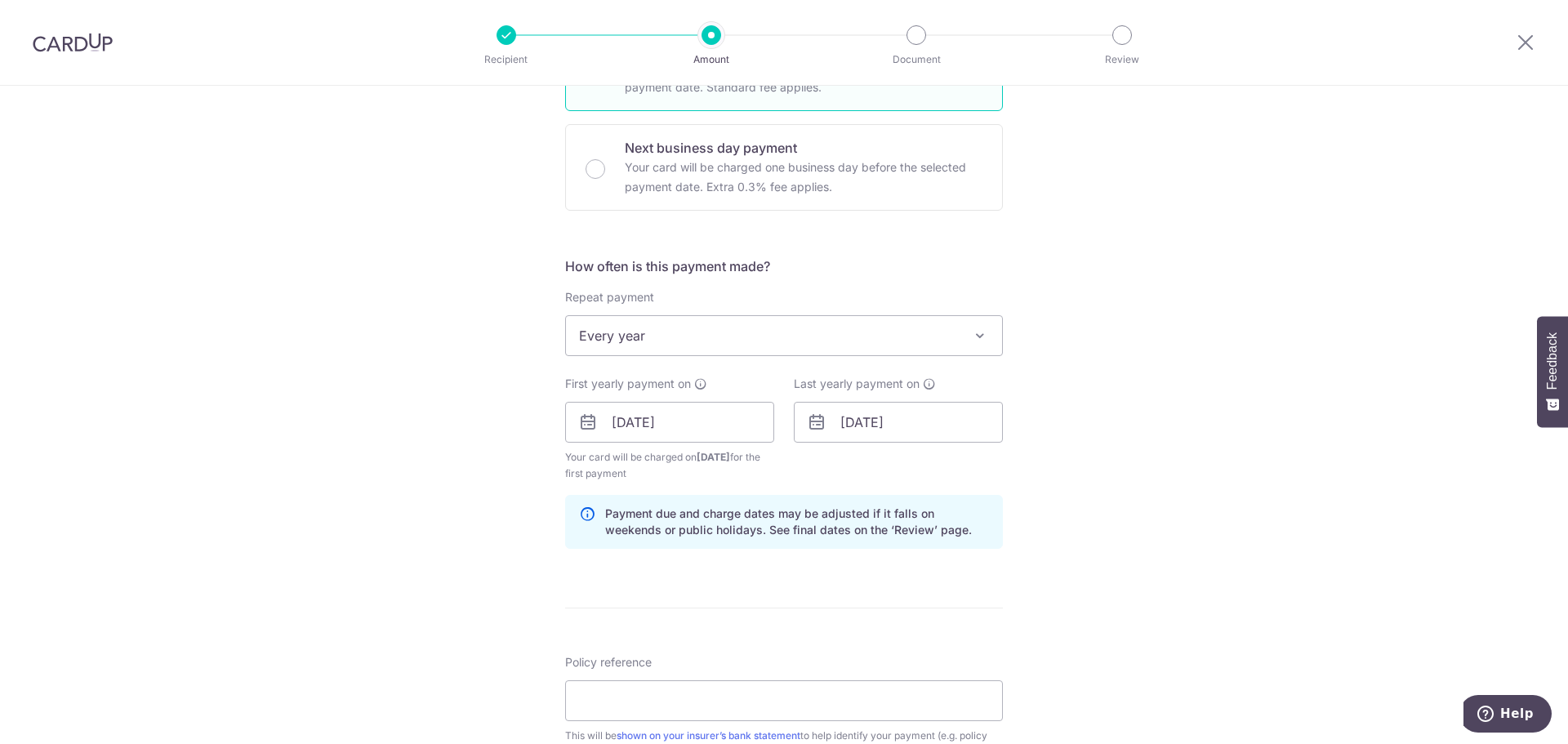
scroll to position [463, 0]
click at [709, 425] on input "[DATE]" at bounding box center [670, 420] width 209 height 41
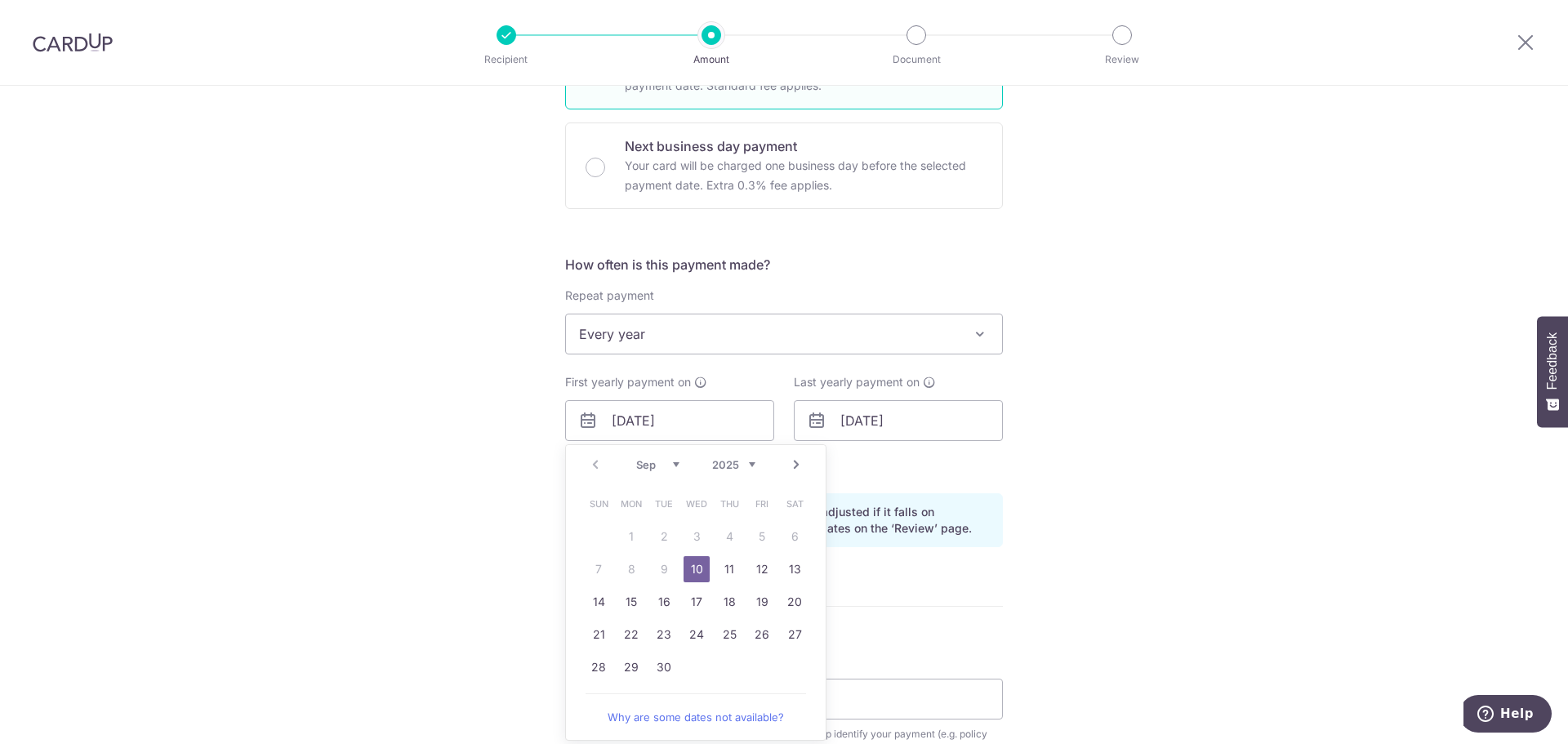
click at [659, 462] on select "Sep Oct Nov Dec" at bounding box center [657, 464] width 43 height 13
click at [1092, 503] on div "Tell us more about your payment Enter payment amount SGD 3,941.00 3941.00 Selec…" at bounding box center [784, 403] width 1568 height 1560
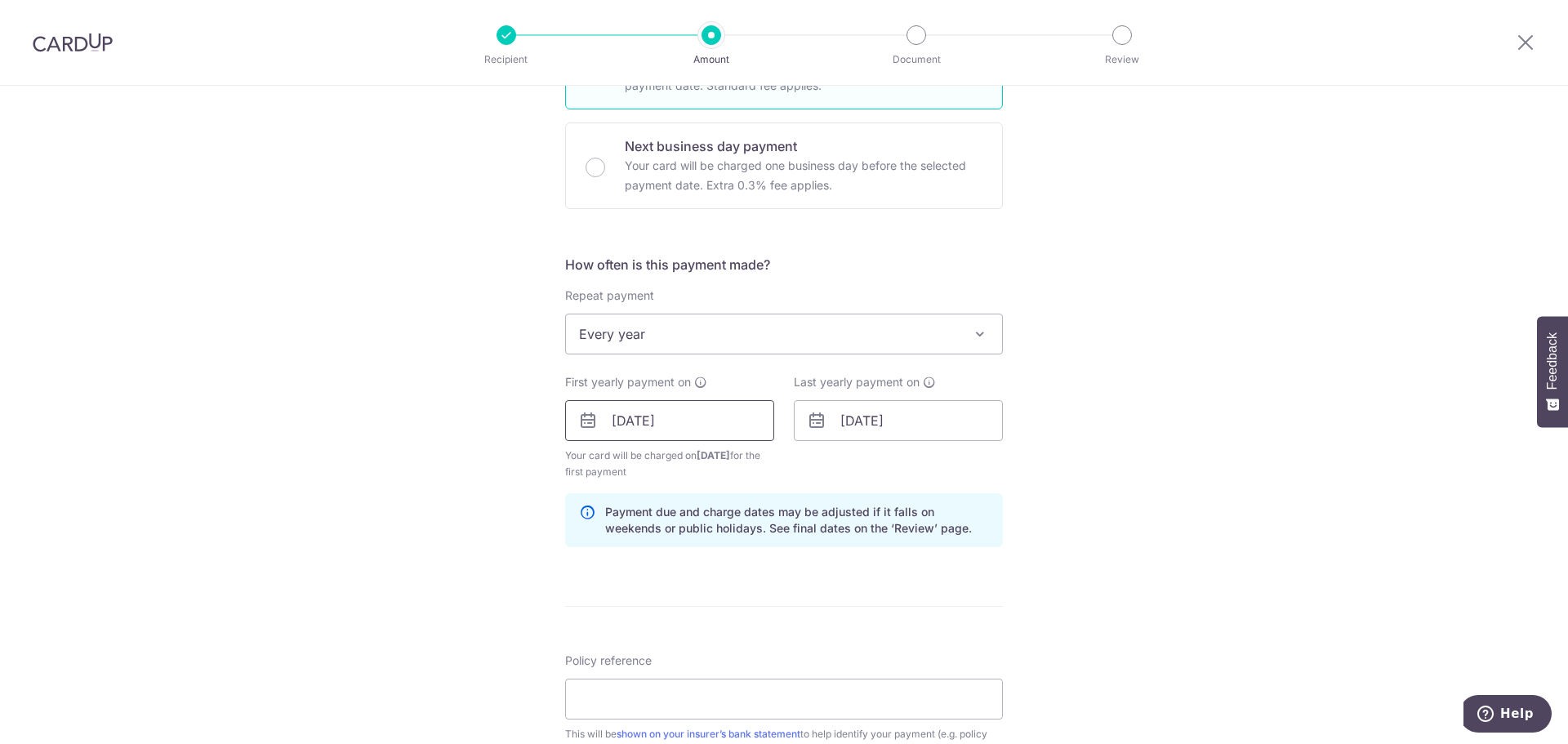
click at [669, 418] on input "[DATE]" at bounding box center [670, 420] width 209 height 41
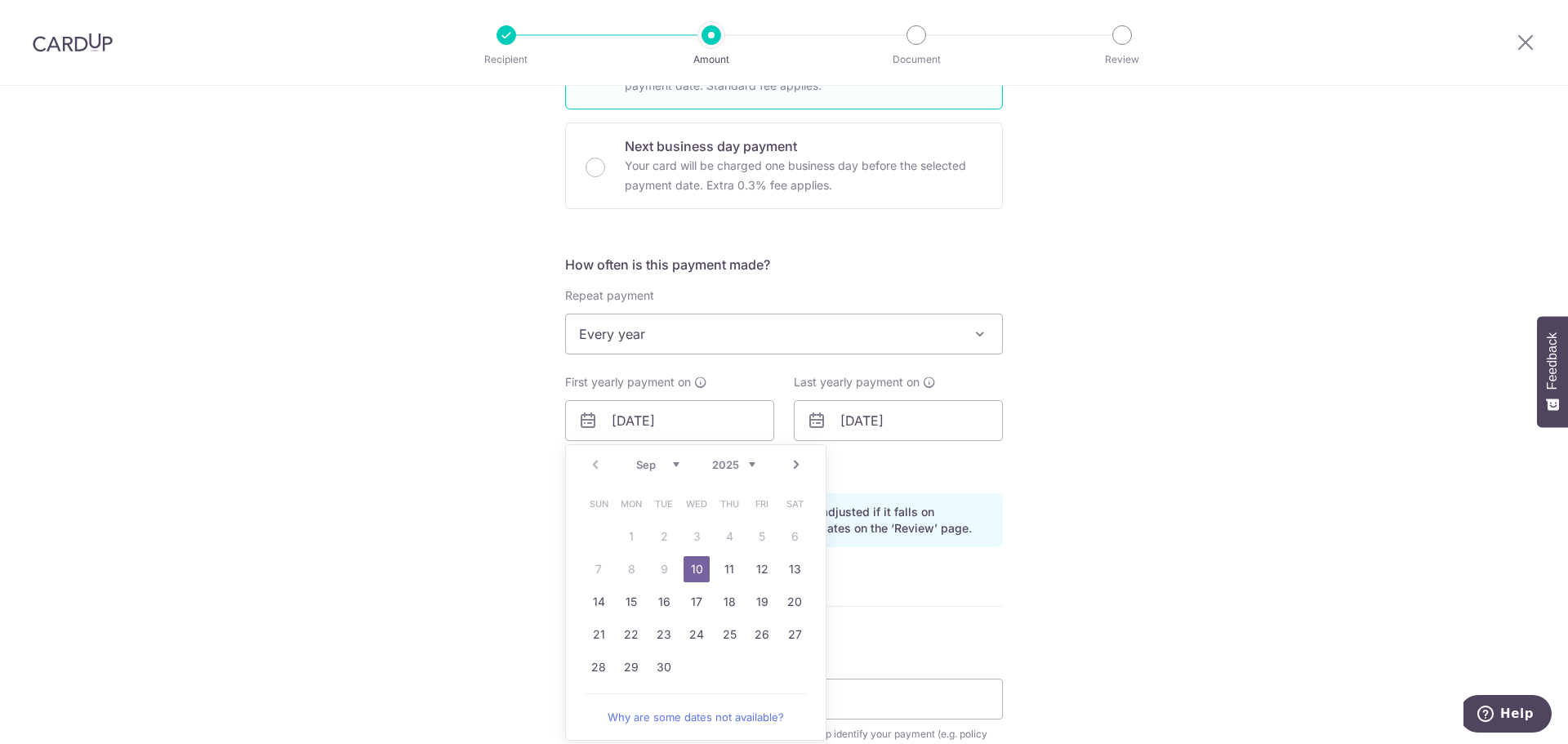
click at [1060, 500] on div "Tell us more about your payment Enter payment amount SGD 3,941.00 3941.00 Selec…" at bounding box center [784, 403] width 1568 height 1560
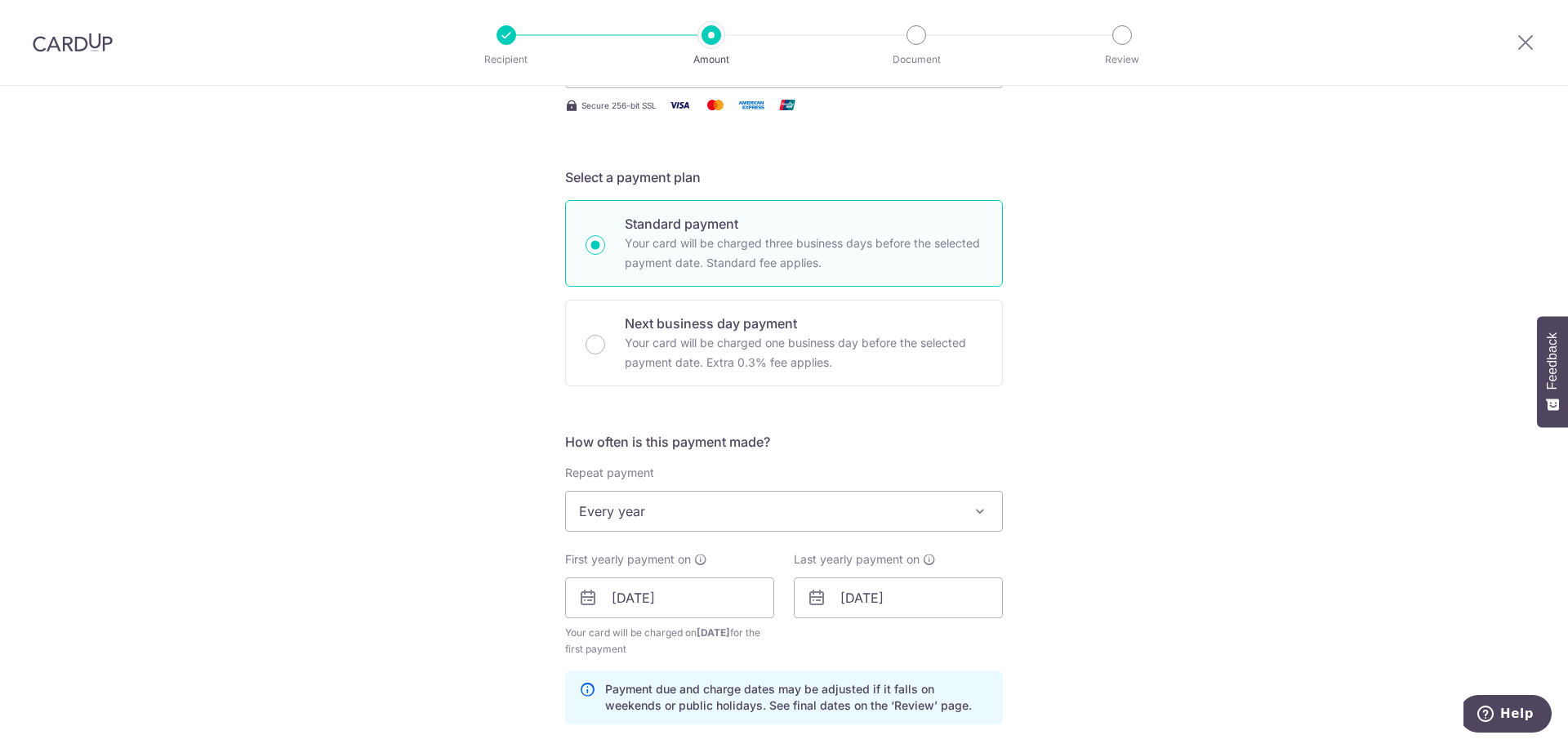
scroll to position [326, 0]
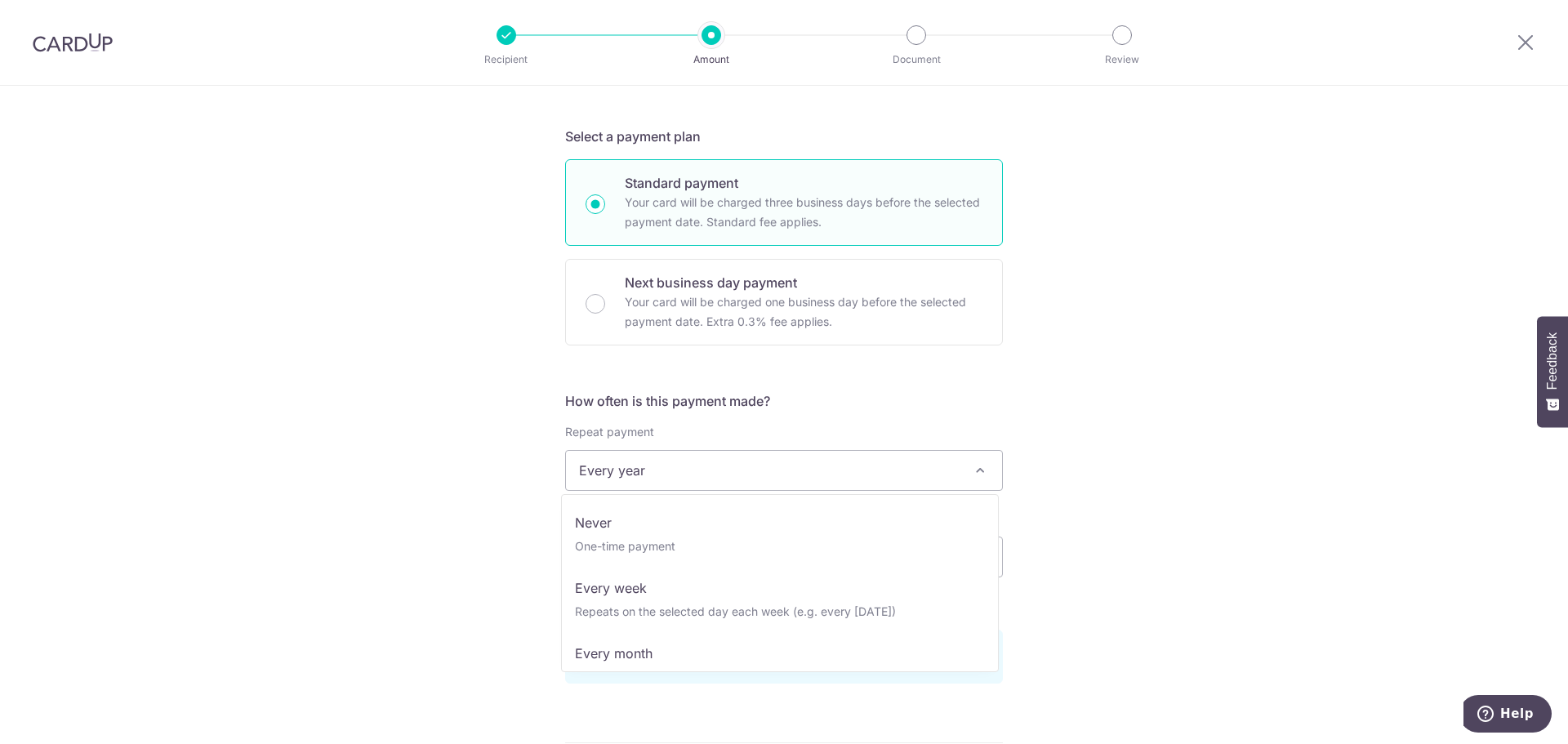
click at [946, 483] on span "Every year" at bounding box center [784, 470] width 436 height 39
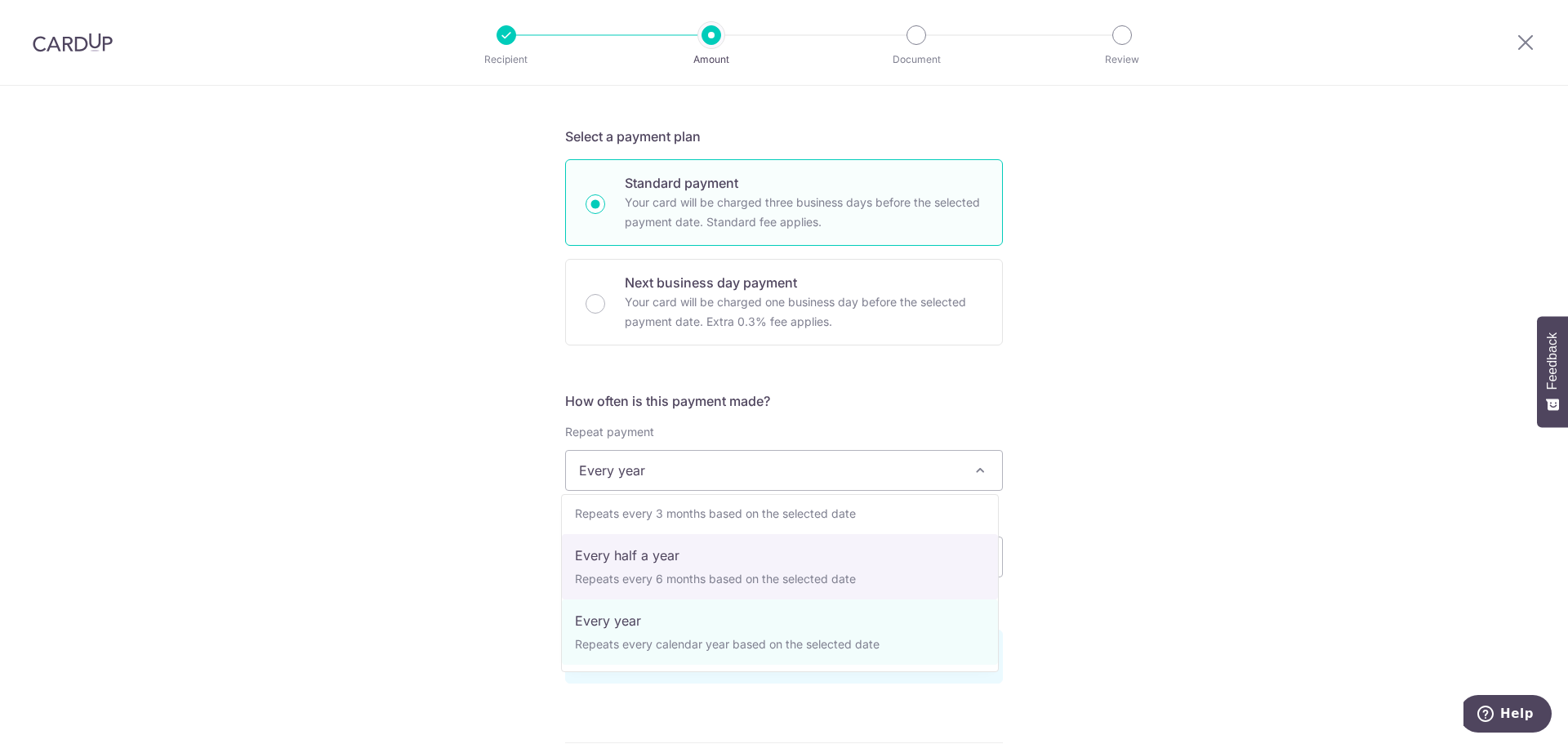
click at [1128, 530] on div "Tell us more about your payment Enter payment amount SGD 3,941.00 3941.00 Selec…" at bounding box center [784, 539] width 1568 height 1560
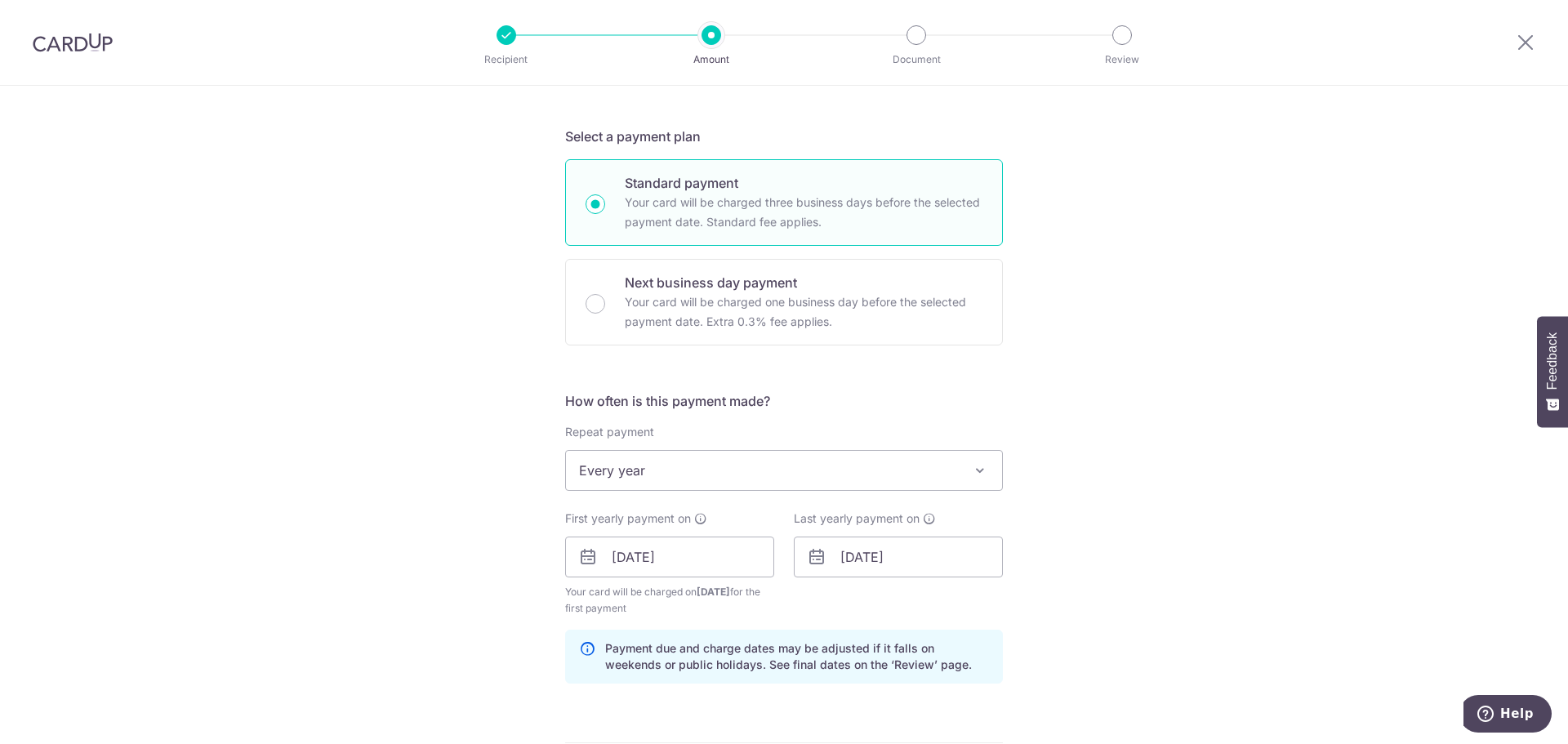
click at [886, 480] on span "Every year" at bounding box center [784, 470] width 436 height 39
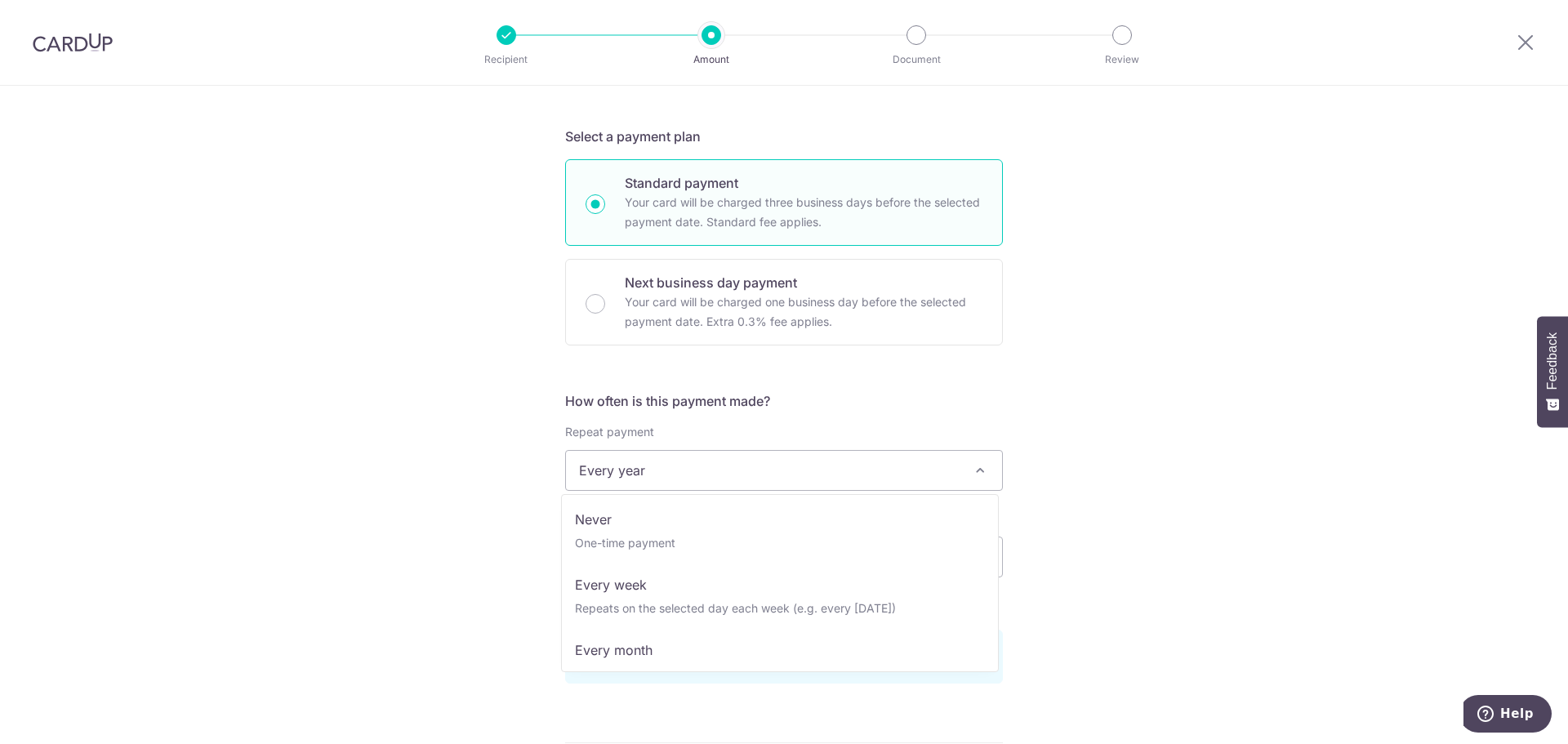
scroll to position [0, 0]
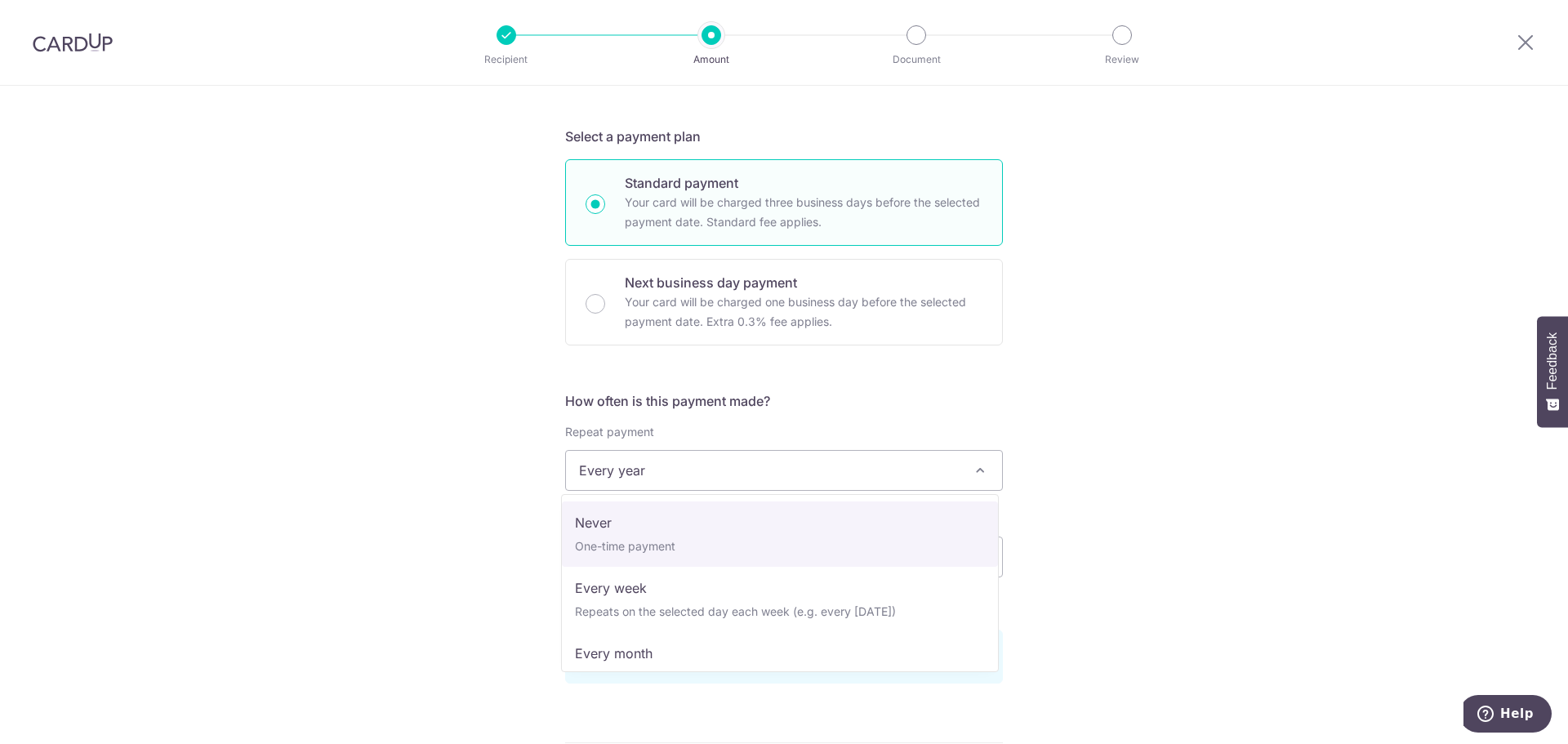
select select "1"
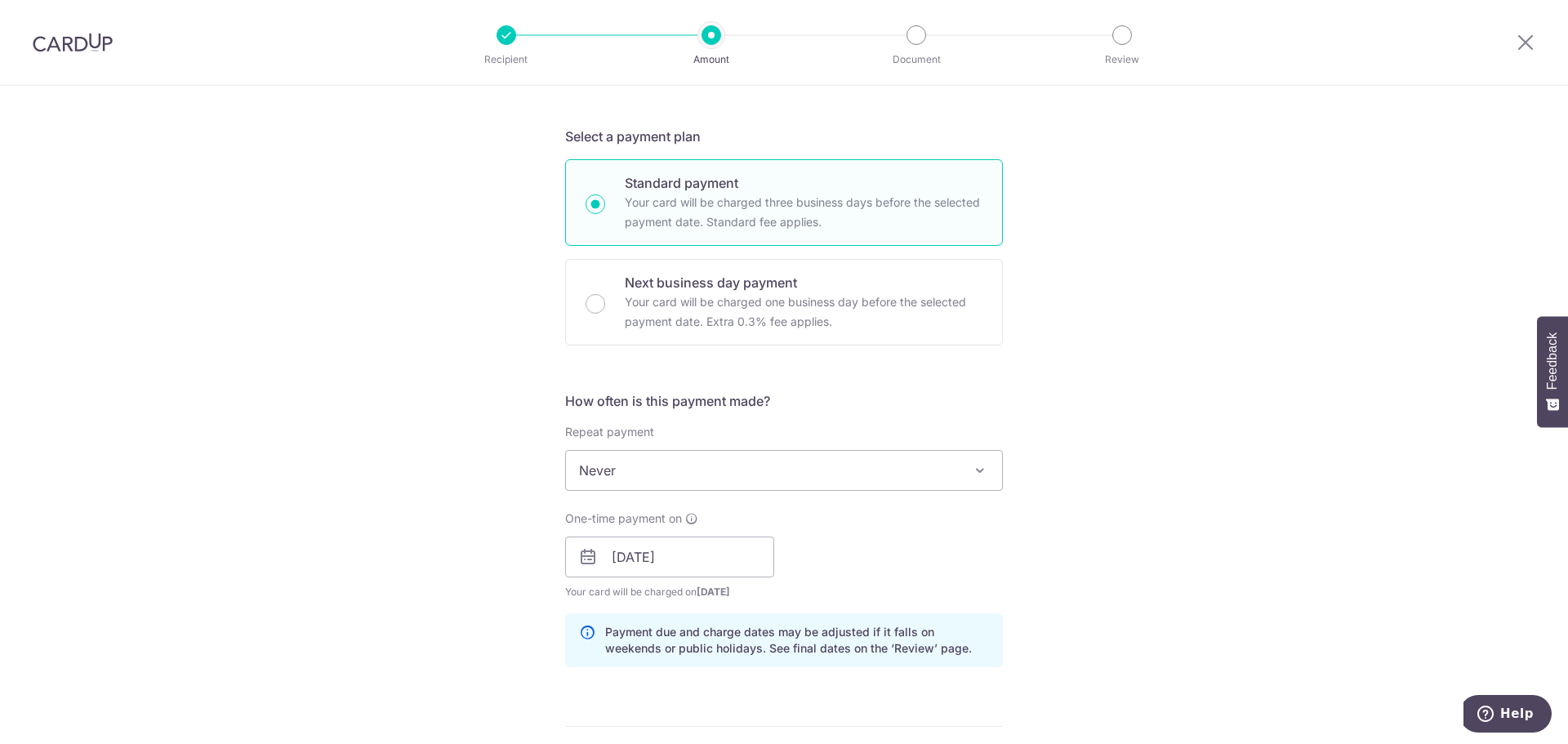
click at [1093, 529] on div "Tell us more about your payment Enter payment amount SGD 3,941.00 3941.00 Selec…" at bounding box center [784, 531] width 1568 height 1544
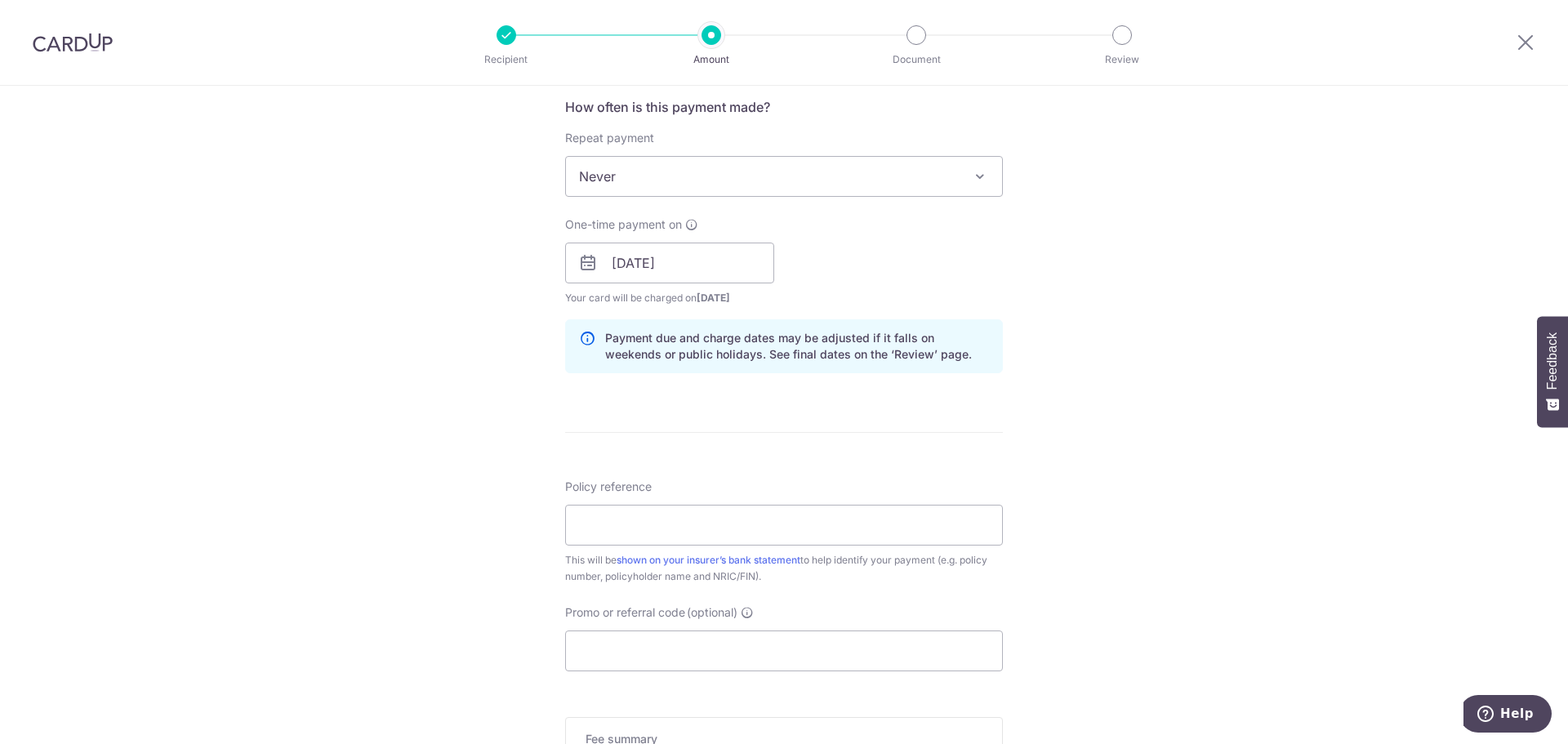
scroll to position [626, 0]
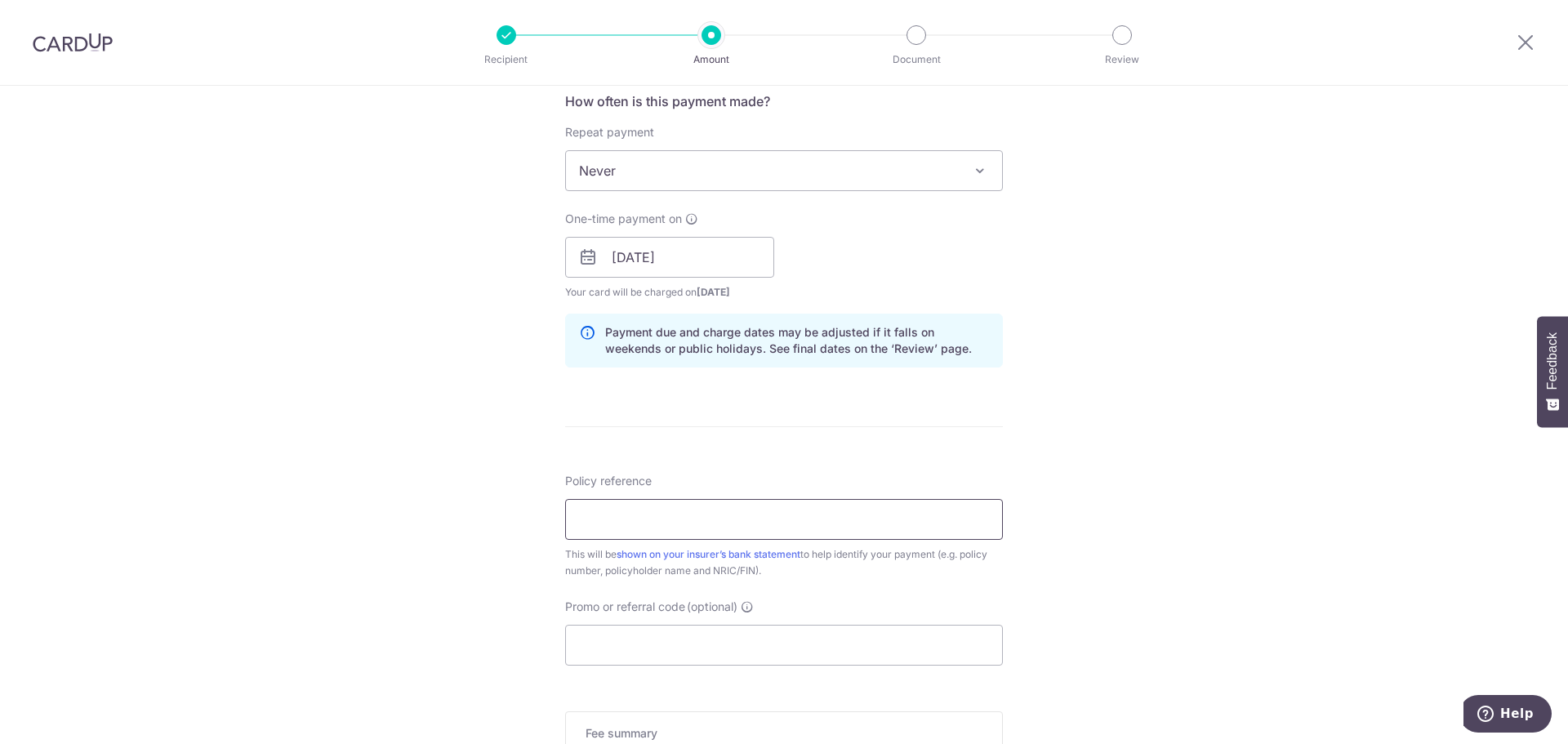
click at [790, 521] on input "Policy reference" at bounding box center [784, 519] width 437 height 41
type input "L542838484"
